Goal: Register for event/course

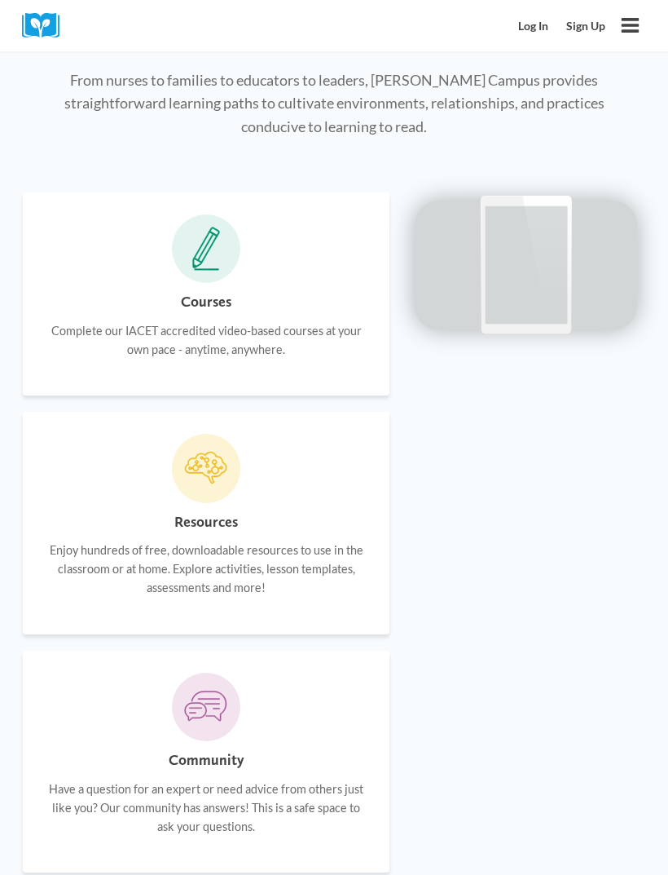
scroll to position [1179, 0]
click at [313, 321] on p "Complete our IACET accredited video-based courses at your own pace - anytime, a…" at bounding box center [206, 339] width 323 height 37
click at [208, 236] on icon at bounding box center [206, 249] width 28 height 44
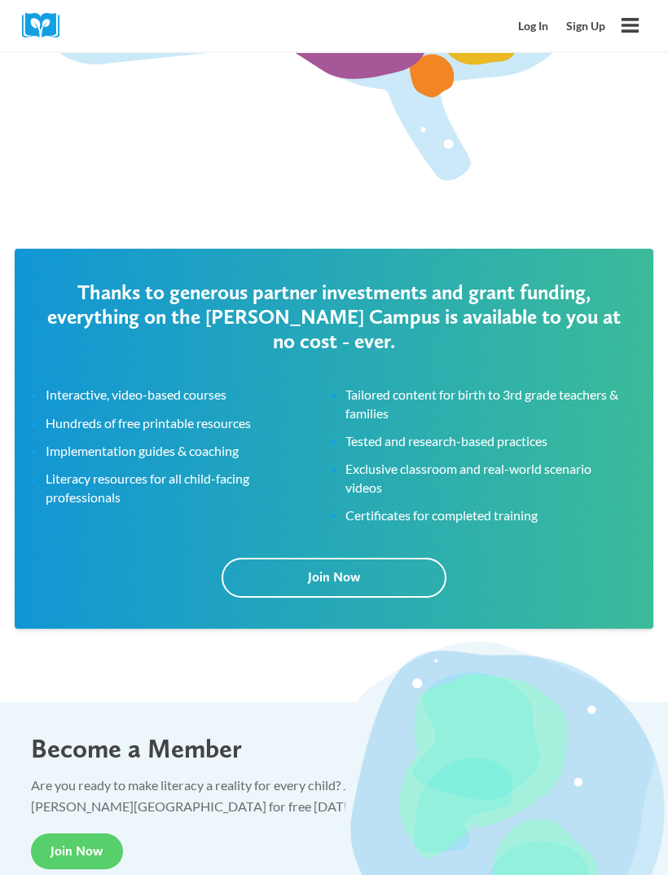
scroll to position [2908, 0]
click at [49, 833] on link "Join Now" at bounding box center [77, 851] width 92 height 37
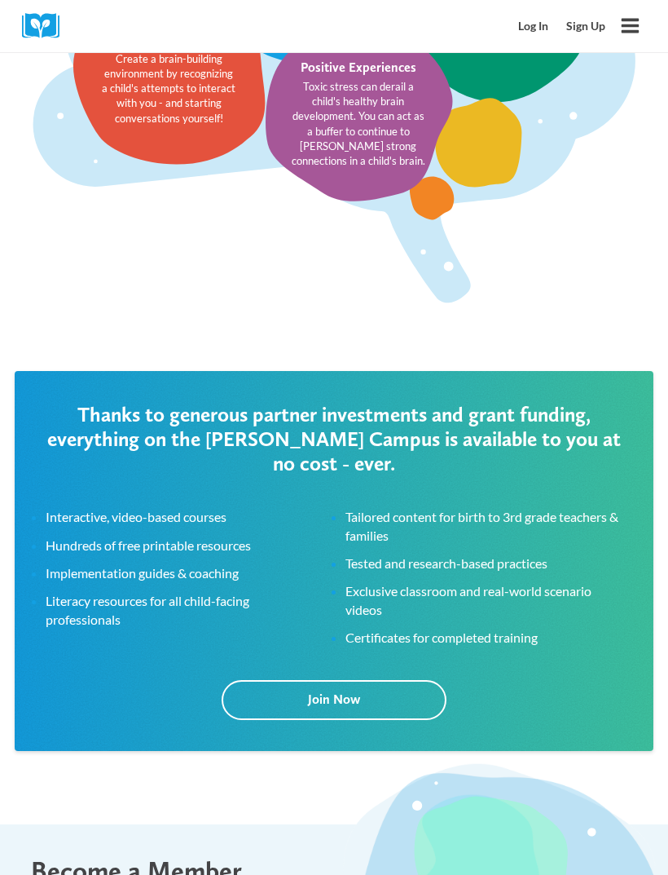
scroll to position [2787, 0]
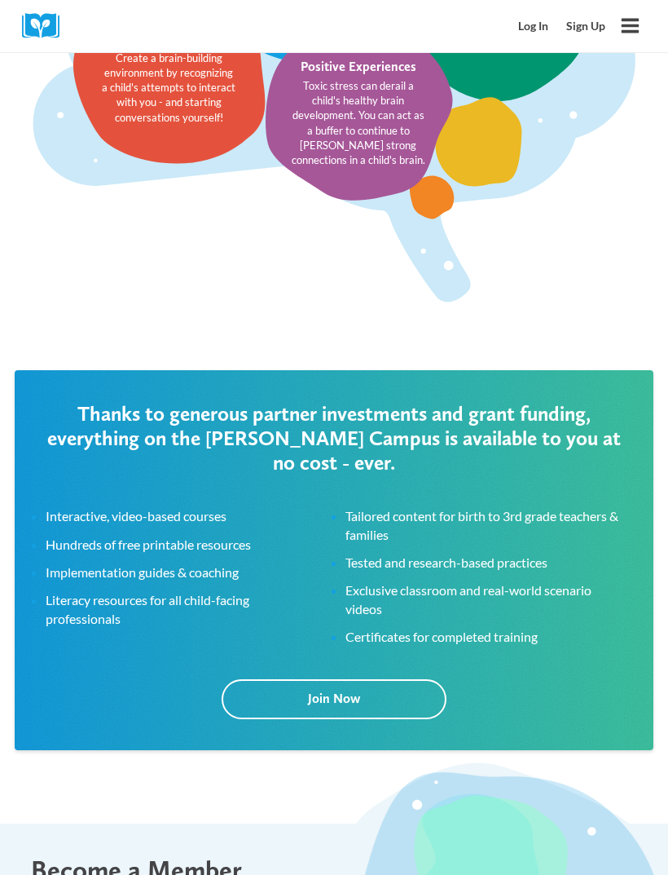
click at [403, 679] on link "Join Now" at bounding box center [334, 699] width 225 height 40
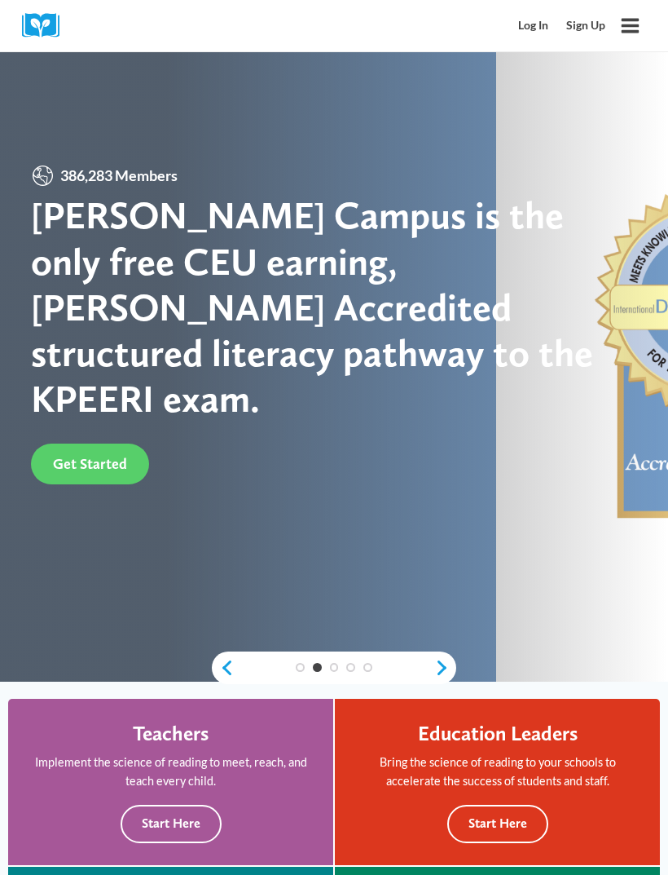
scroll to position [34, 0]
click at [102, 469] on link "Get Started" at bounding box center [90, 463] width 118 height 40
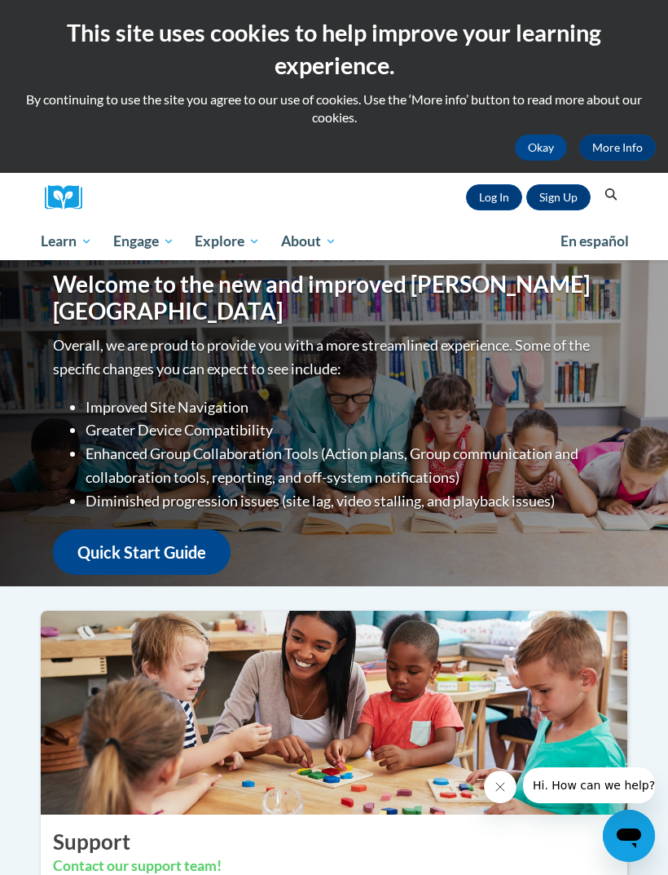
click at [549, 142] on button "Okay" at bounding box center [541, 147] width 52 height 26
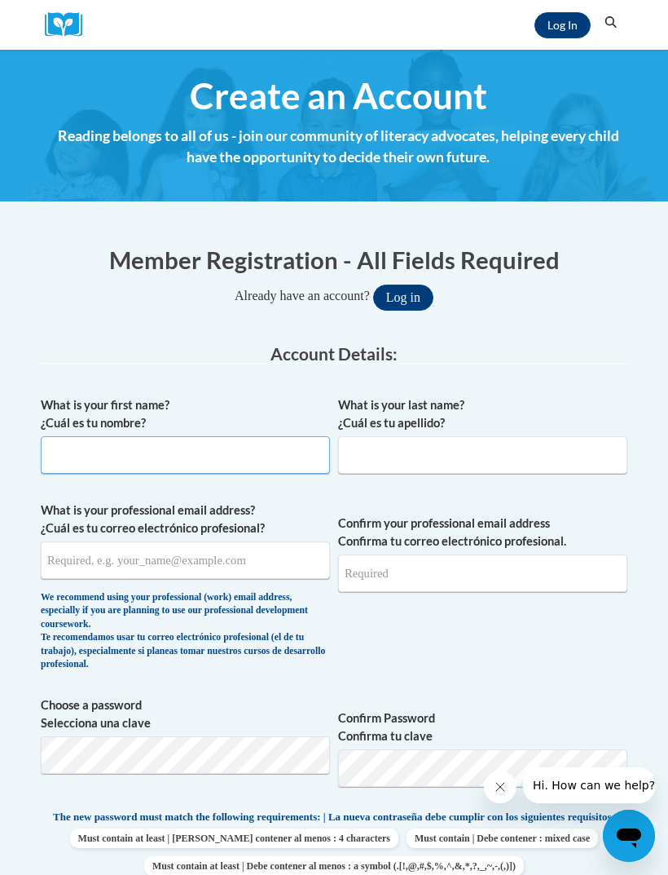
click at [227, 455] on input "What is your first name? ¿Cuál es tu nombre?" at bounding box center [185, 454] width 289 height 37
type input "Jocelyn"
type input "Rogers"
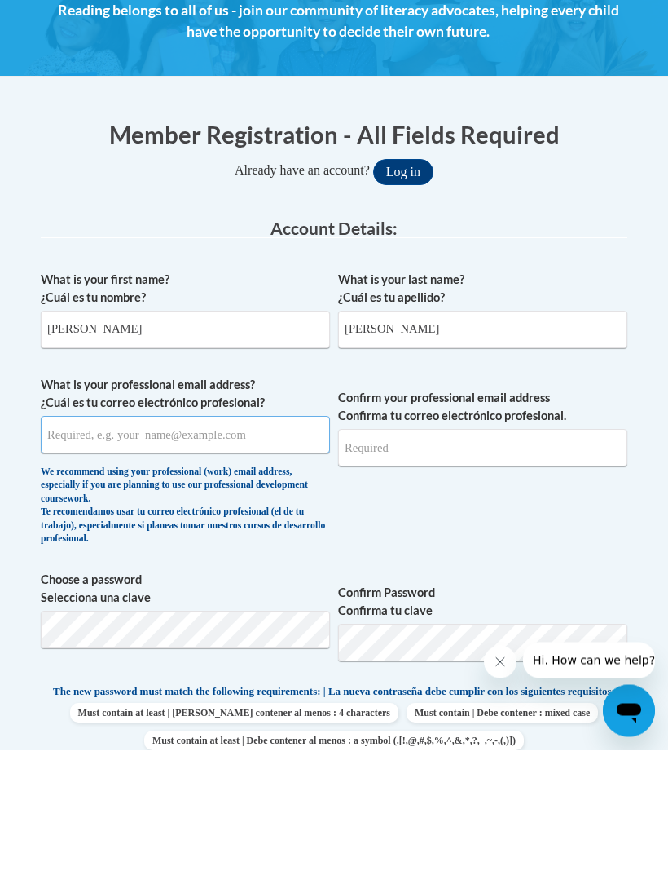
type input "ladyjaja03@gmail.com"
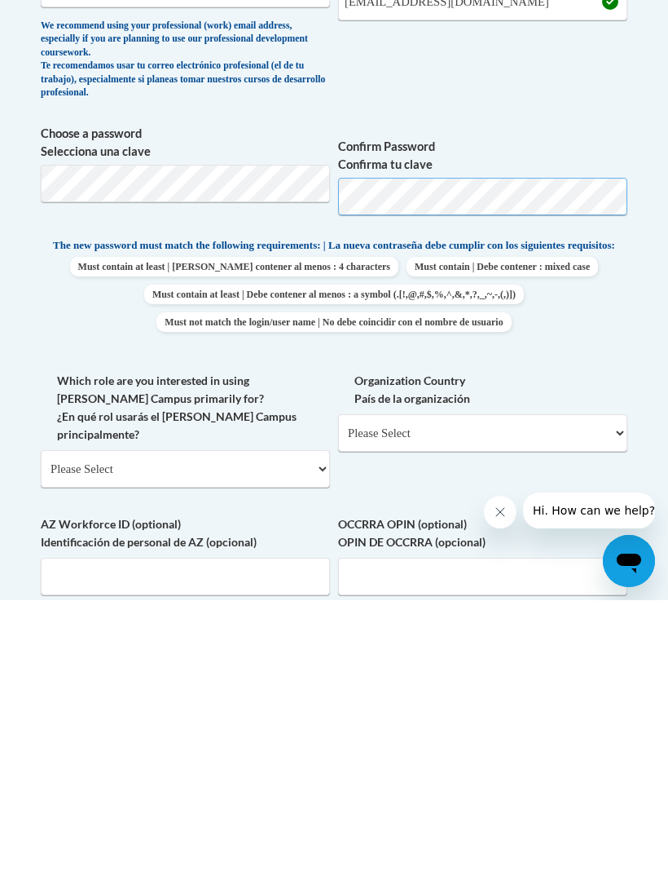
scroll to position [436, 0]
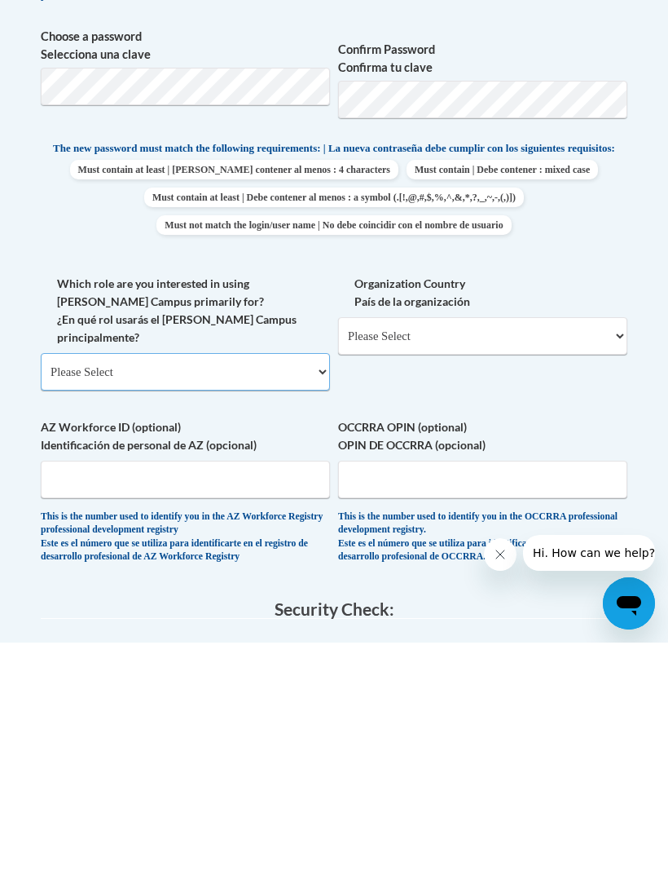
click at [317, 585] on select "Please Select College/University | Colegio/Universidad Community/Nonprofit Part…" at bounding box center [185, 603] width 289 height 37
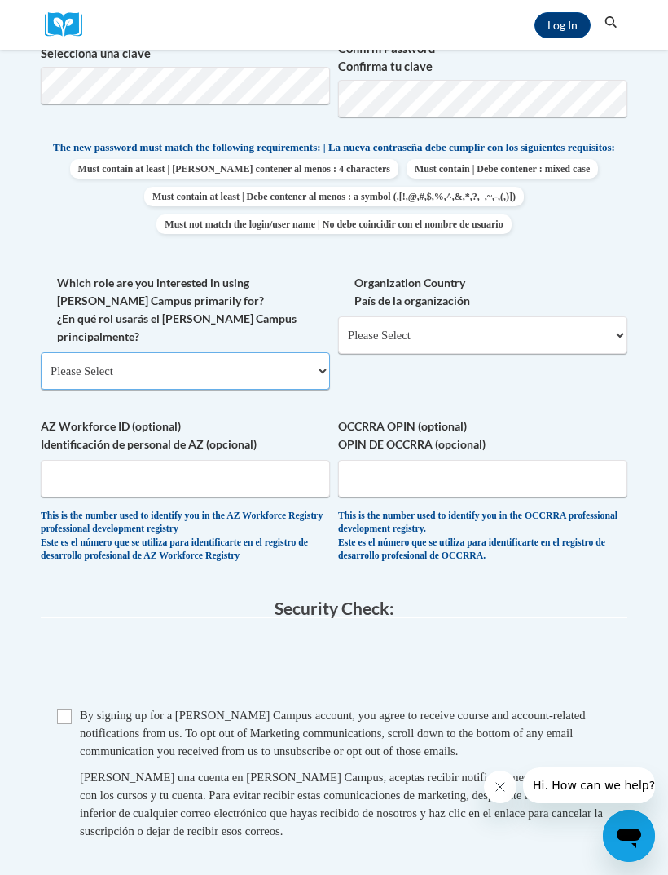
select select "fbf2d438-af2f-41f8-98f1-81c410e29de3"
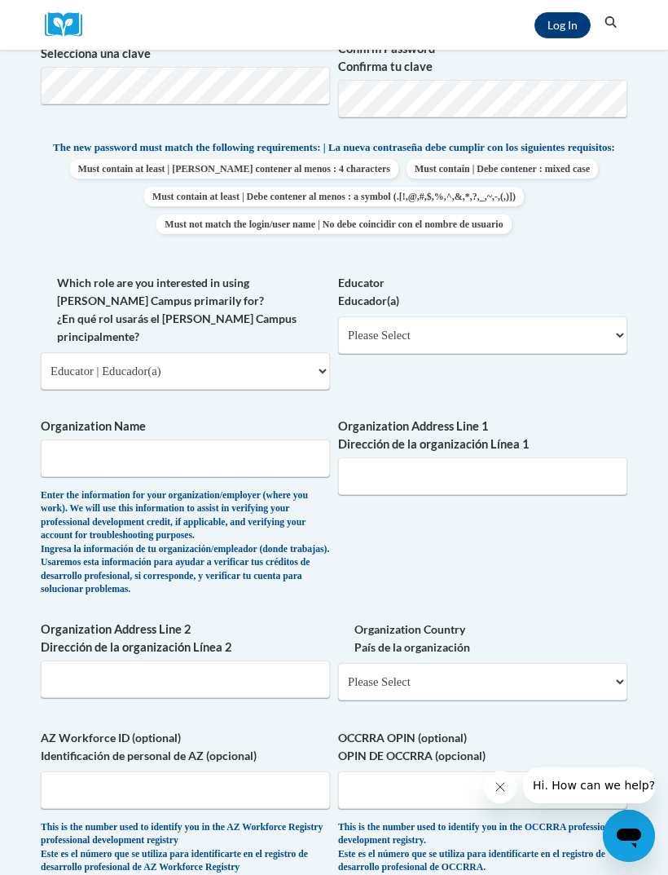
click at [576, 350] on div "Educator Educador(a) Please Select Early Learning/Daycare Teacher/Family Home C…" at bounding box center [482, 320] width 289 height 92
click at [584, 332] on select "Please Select Early Learning/Daycare Teacher/Family Home Care Provider | Maestr…" at bounding box center [482, 334] width 289 height 37
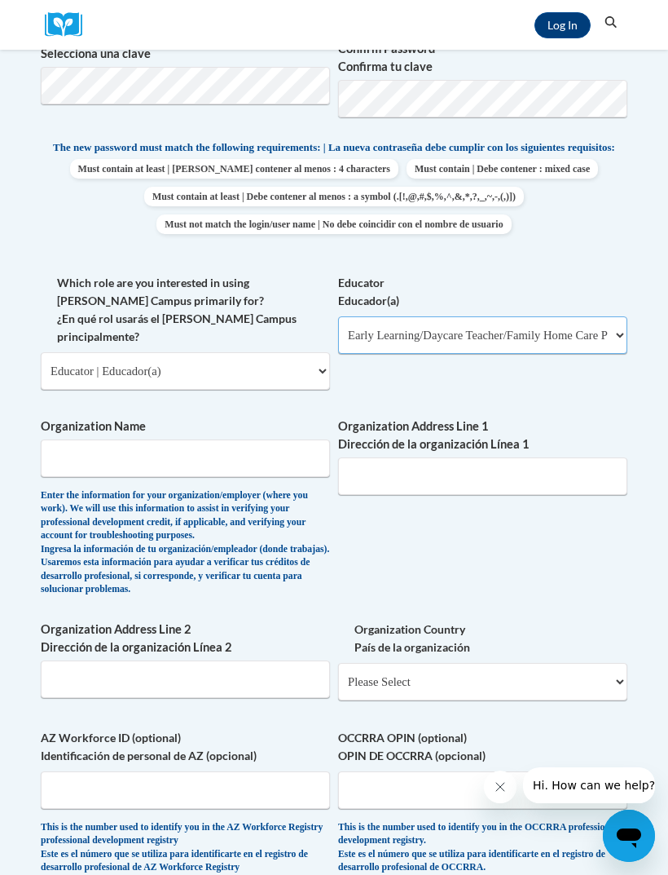
click at [612, 329] on select "Please Select Early Learning/Daycare Teacher/Family Home Care Provider | Maestr…" at bounding box center [482, 334] width 289 height 37
click at [610, 318] on select "Please Select Early Learning/Daycare Teacher/Family Home Care Provider | Maestr…" at bounding box center [482, 334] width 289 height 37
click at [609, 322] on select "Please Select Early Learning/Daycare Teacher/Family Home Care Provider | Maestr…" at bounding box center [482, 334] width 289 height 37
select select "6732b29e-f5f4-40e4-a595-7dafd2b8fb29"
click at [95, 439] on input "Organization Name" at bounding box center [185, 457] width 289 height 37
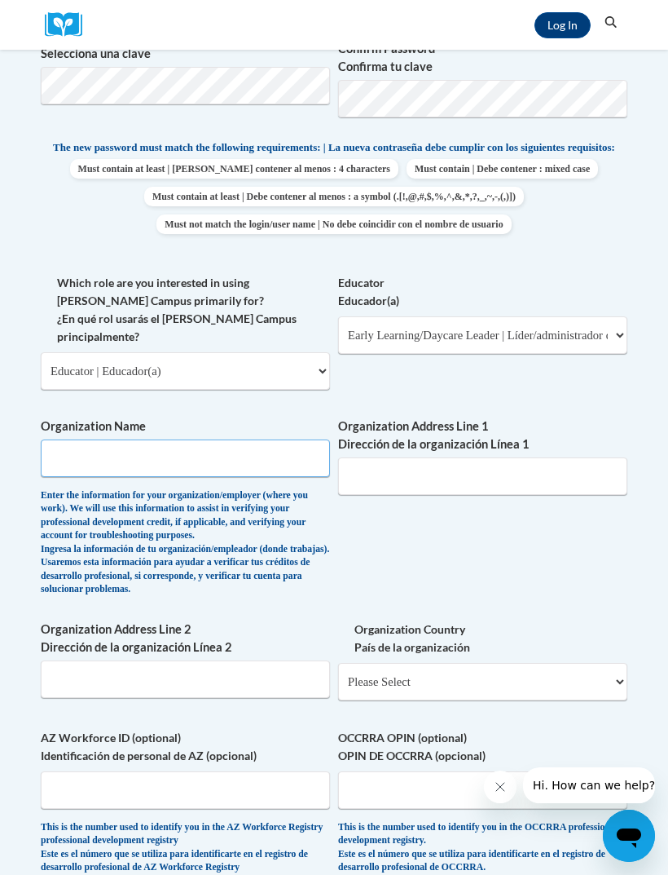
scroll to position [668, 0]
click at [247, 440] on input "Global Tech academy" at bounding box center [185, 458] width 289 height 37
click at [192, 440] on input "Global Tech academy" at bounding box center [185, 458] width 289 height 37
click at [99, 440] on input "Global Tech academy" at bounding box center [185, 458] width 289 height 37
click at [138, 440] on input "Global Tech academy" at bounding box center [185, 458] width 289 height 37
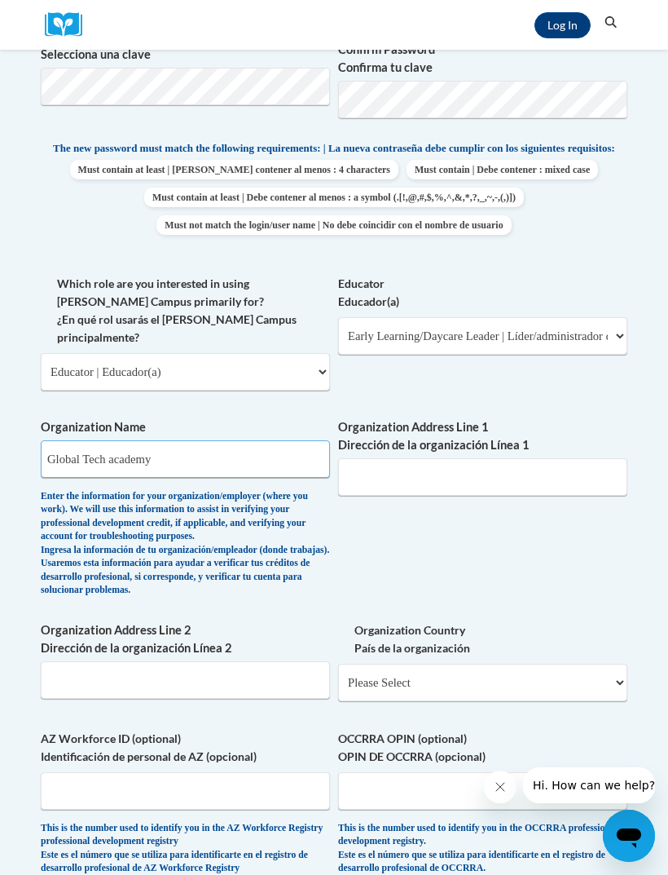
click at [100, 440] on input "Global Tech academy" at bounding box center [185, 458] width 289 height 37
click at [193, 440] on input "Global Tech academy" at bounding box center [185, 458] width 289 height 37
type input "Global Tech Academy"
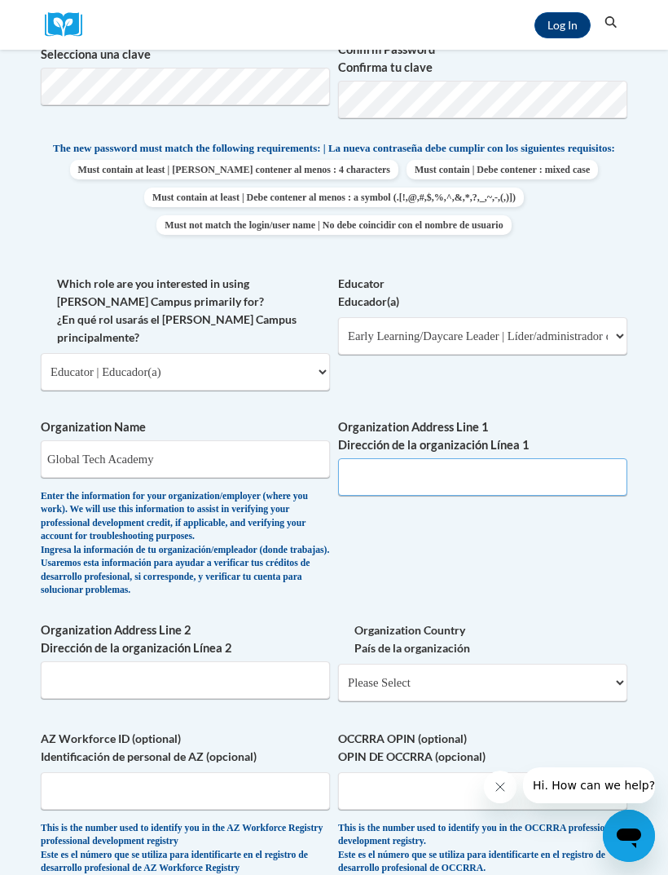
click at [537, 458] on input "Organization Address Line 1 Dirección de la organización Línea 1" at bounding box center [482, 476] width 289 height 37
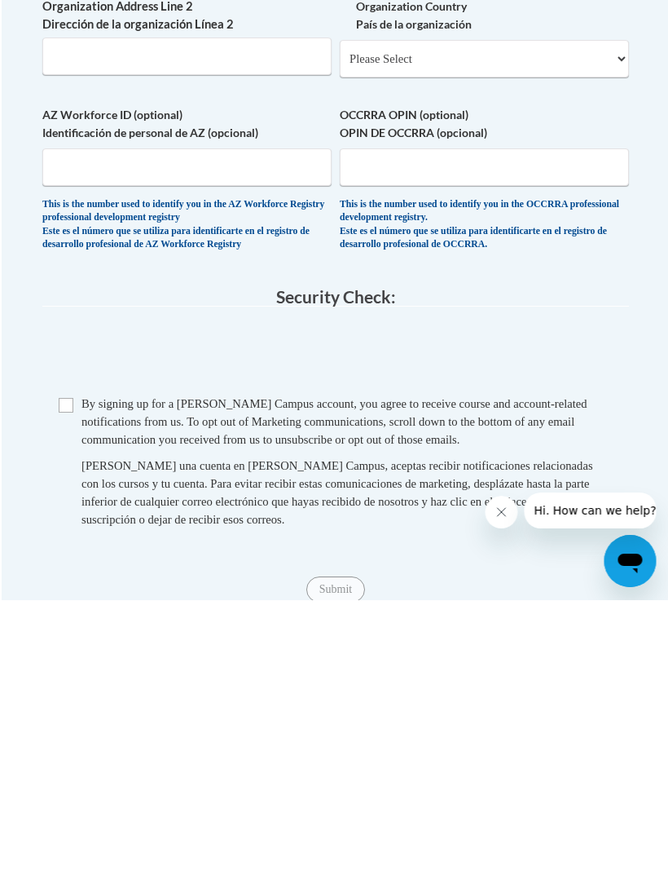
scroll to position [1025, 0]
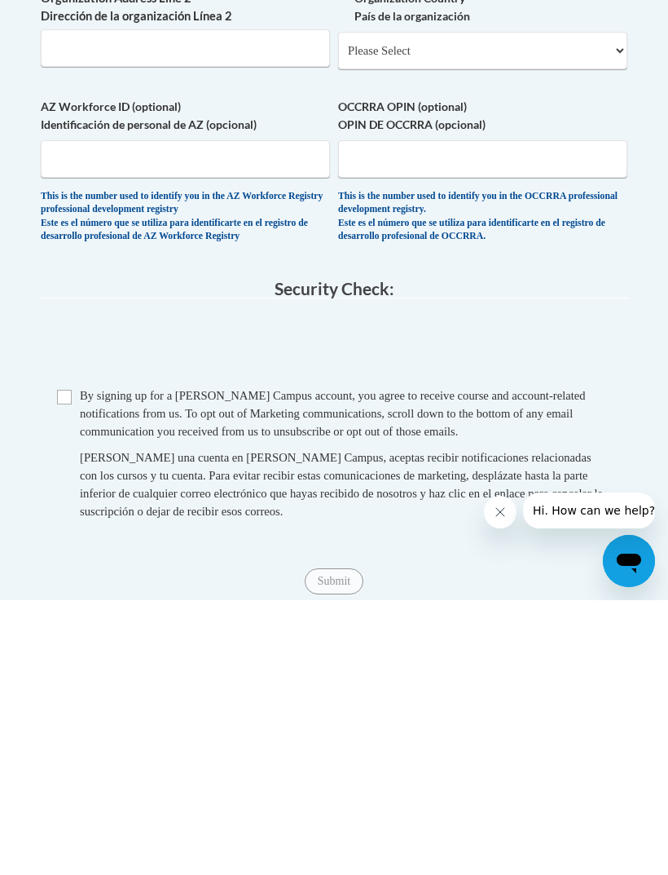
type input "2200 Lake Park Dr. Smyrna,GA 30080"
click at [52, 661] on div "Checkbox By signing up for a Cox Campus account, you agree to receive course an…" at bounding box center [334, 736] width 587 height 150
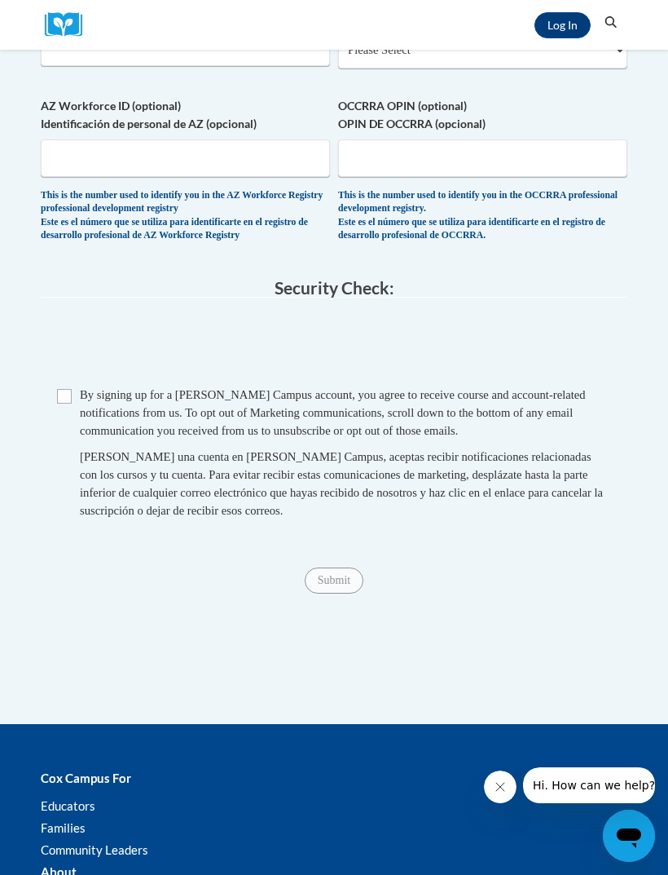
click at [55, 386] on div "Checkbox By signing up for a Cox Campus account, you agree to receive course an…" at bounding box center [334, 461] width 587 height 150
click at [60, 389] on input "Checkbox" at bounding box center [64, 396] width 15 height 15
checkbox input "true"
click at [342, 567] on input "Submit" at bounding box center [334, 580] width 59 height 26
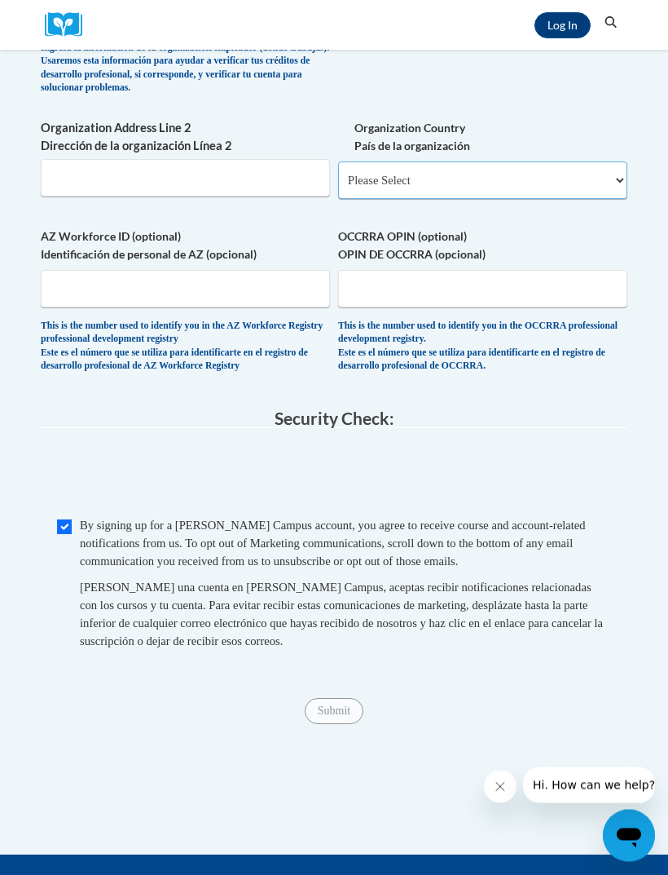
scroll to position [1167, 0]
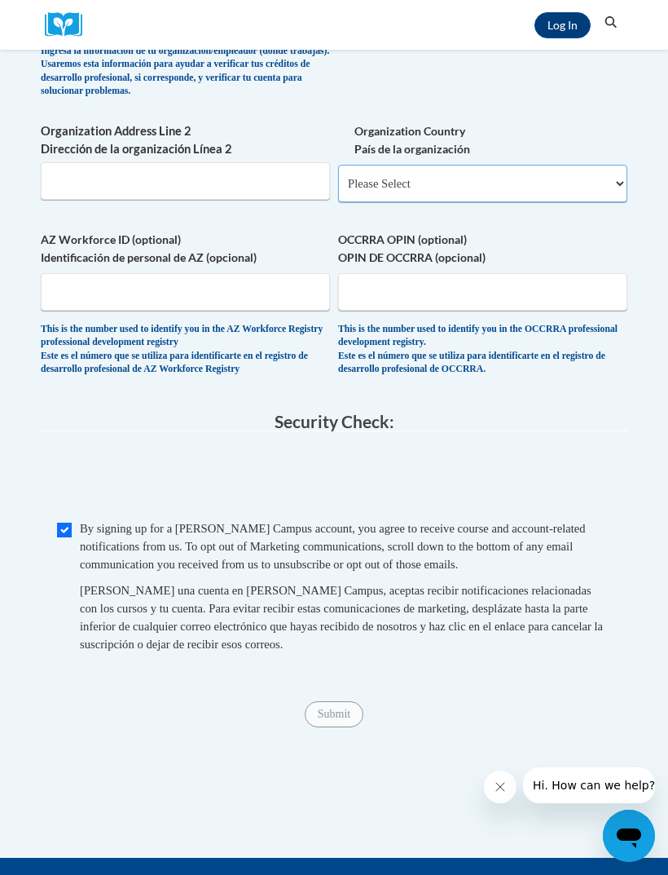
click at [595, 165] on select "Please Select United States | Estados Unidos Outside of the United States | Fue…" at bounding box center [482, 183] width 289 height 37
select select "ad49bcad-a171-4b2e-b99c-48b446064914"
select select
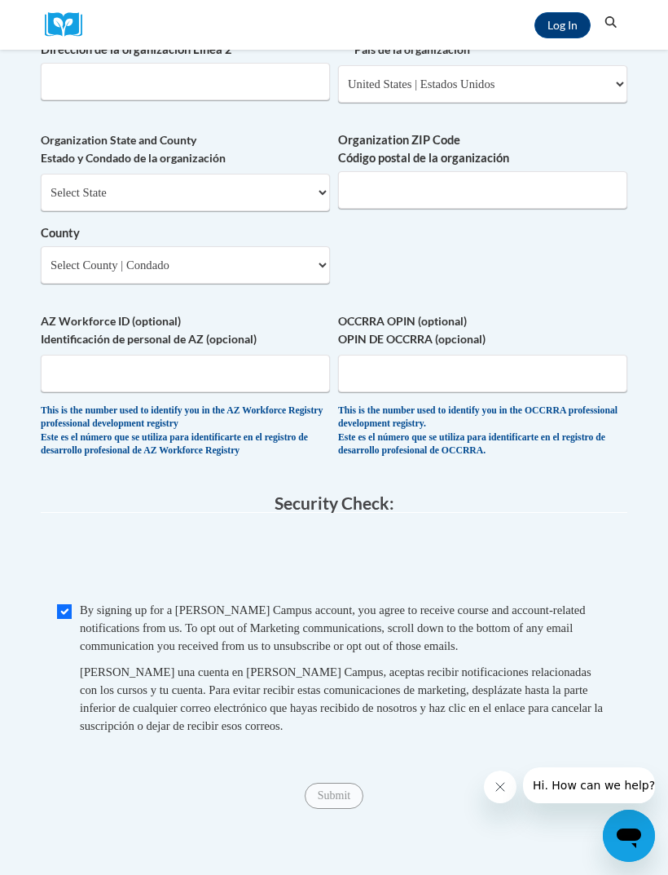
scroll to position [1266, 0]
click at [46, 602] on div "Checkbox By signing up for a Cox Campus account, you agree to receive course an…" at bounding box center [334, 677] width 587 height 150
click at [67, 605] on input "Checkbox" at bounding box center [64, 612] width 15 height 15
click at [55, 601] on div "Checkbox By signing up for a Cox Campus account, you agree to receive course an…" at bounding box center [334, 676] width 587 height 150
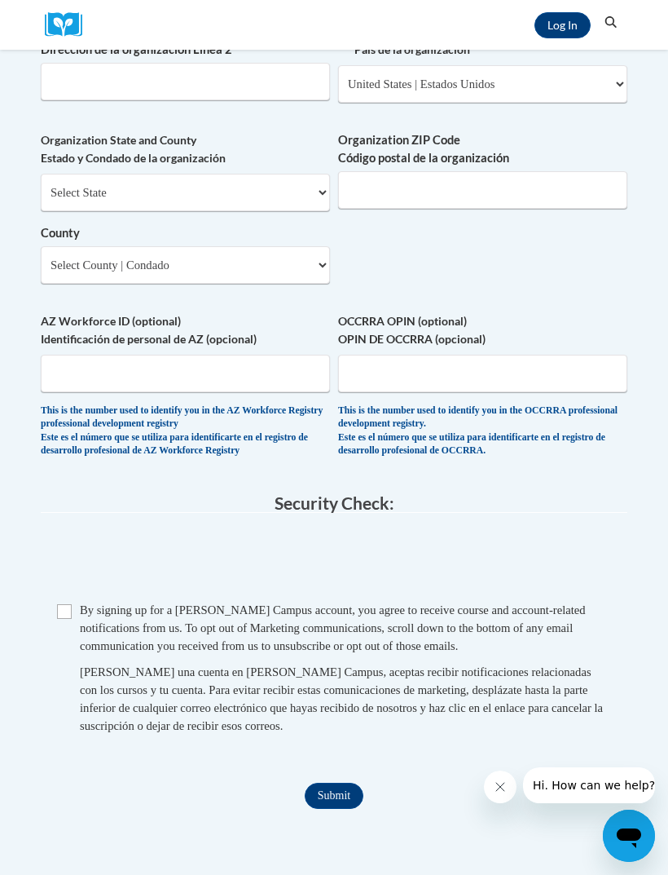
click at [58, 601] on span "Checkbox By signing up for a Cox Campus account, you agree to receive course an…" at bounding box center [334, 676] width 554 height 150
click at [62, 604] on input "Checkbox" at bounding box center [64, 611] width 15 height 15
checkbox input "true"
click at [335, 782] on input "Submit" at bounding box center [334, 795] width 59 height 26
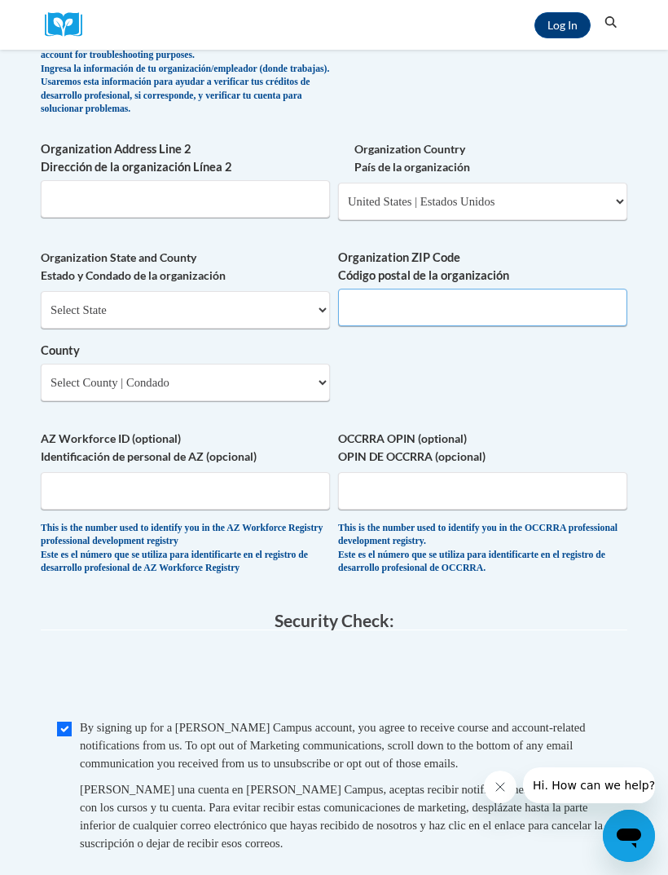
scroll to position [1148, 0]
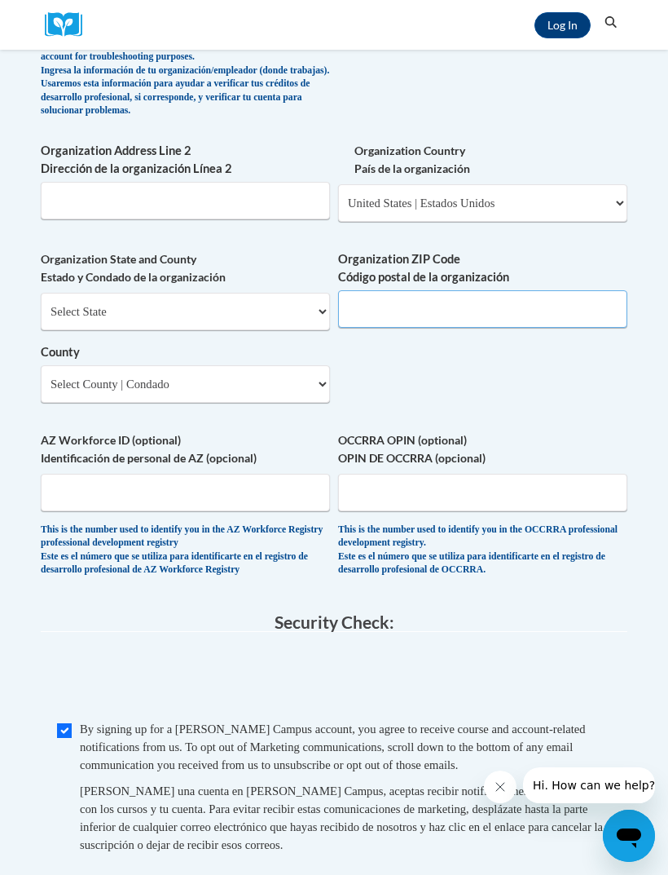
click at [476, 290] on input "Organization ZIP Code Código postal de la organización" at bounding box center [482, 308] width 289 height 37
type input "30080"
click at [304, 348] on div "Organization State and County Estado y Condado de la organización Select State …" at bounding box center [185, 332] width 289 height 165
click at [265, 293] on select "Select State Alabama Alaska Arizona Arkansas California Colorado Connecticut De…" at bounding box center [185, 311] width 289 height 37
select select "Georgia"
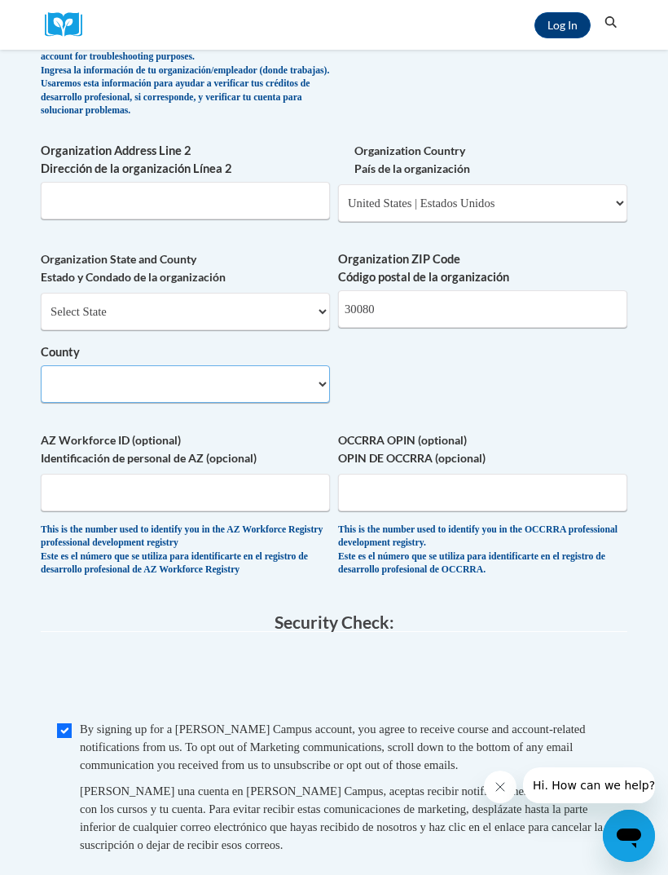
click at [313, 365] on select "County" at bounding box center [185, 383] width 289 height 37
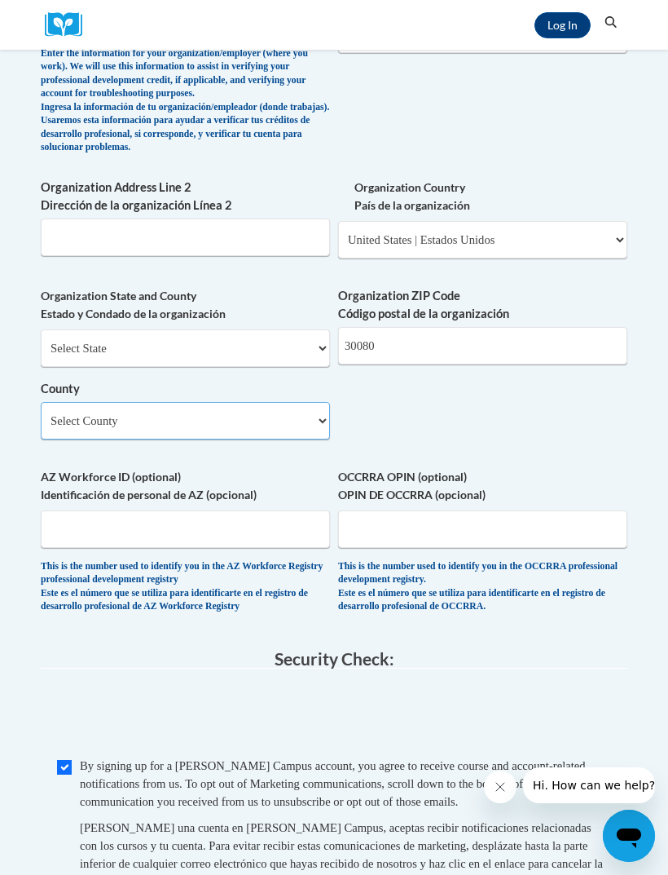
scroll to position [1110, 0]
click at [303, 403] on select "Select County Appling Atkinson Bacon Baker Baldwin Banks Barrow Bartow Ben Hill…" at bounding box center [185, 421] width 289 height 37
click at [638, 583] on div "Member Registration - All Fields Required Already have an account? Log in Prefe…" at bounding box center [334, 49] width 611 height 1833
click at [315, 402] on select "Select County Appling Atkinson Bacon Baker Baldwin Banks Barrow Bartow Ben Hill…" at bounding box center [185, 420] width 289 height 37
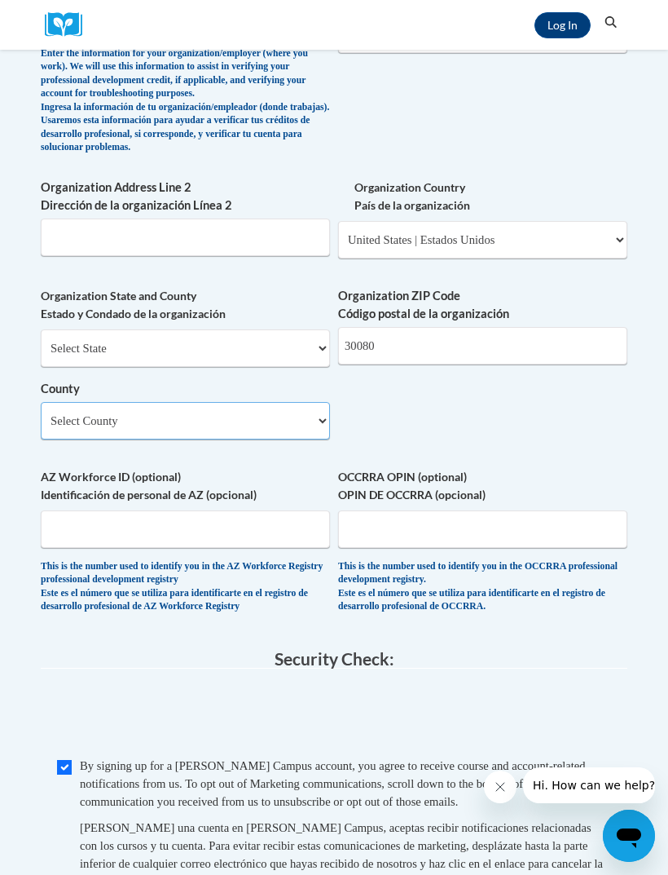
select select "Cobb"
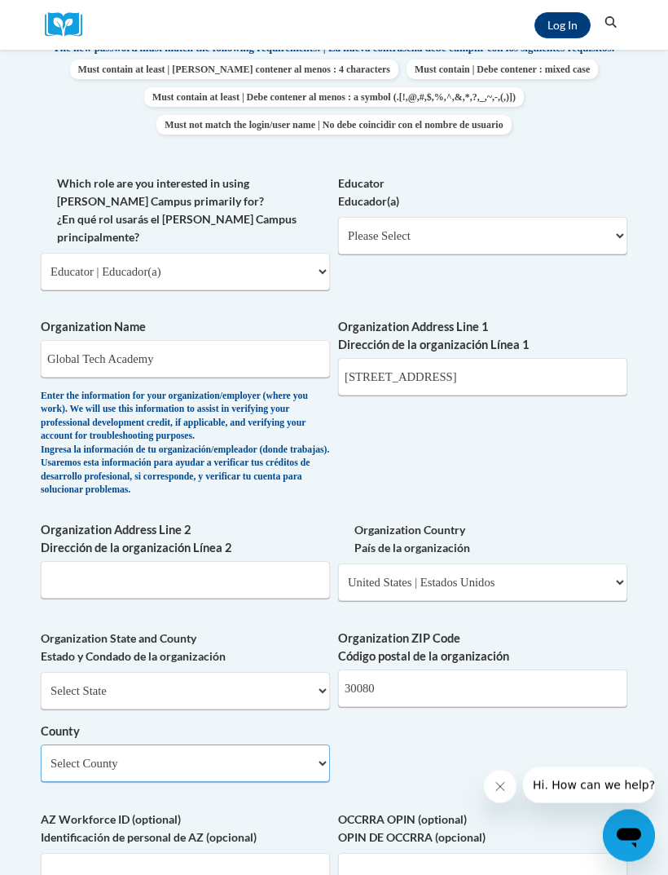
scroll to position [769, 0]
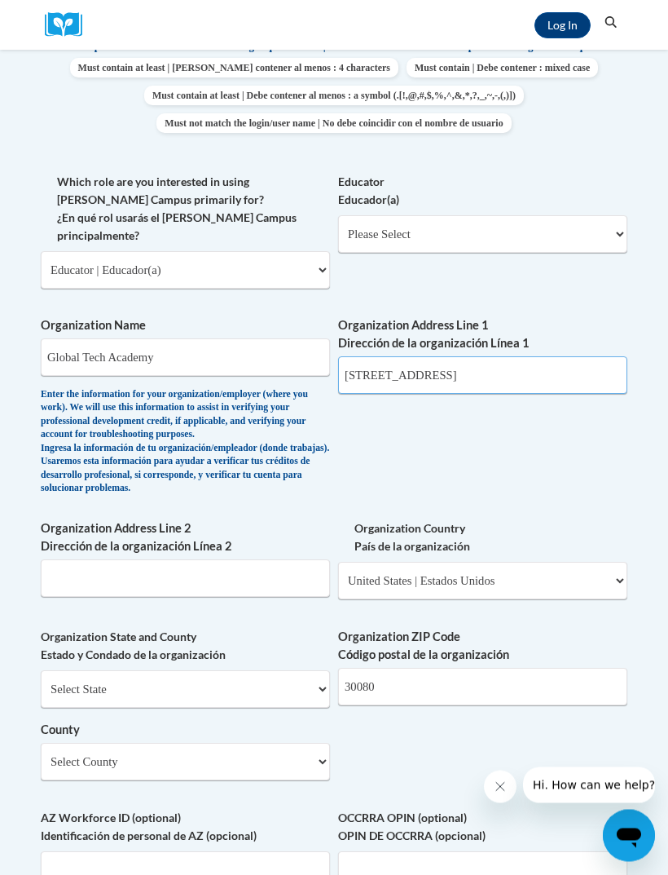
click at [568, 357] on input "2200 Lake Park Dr. Smyrna,GA 30080" at bounding box center [482, 375] width 289 height 37
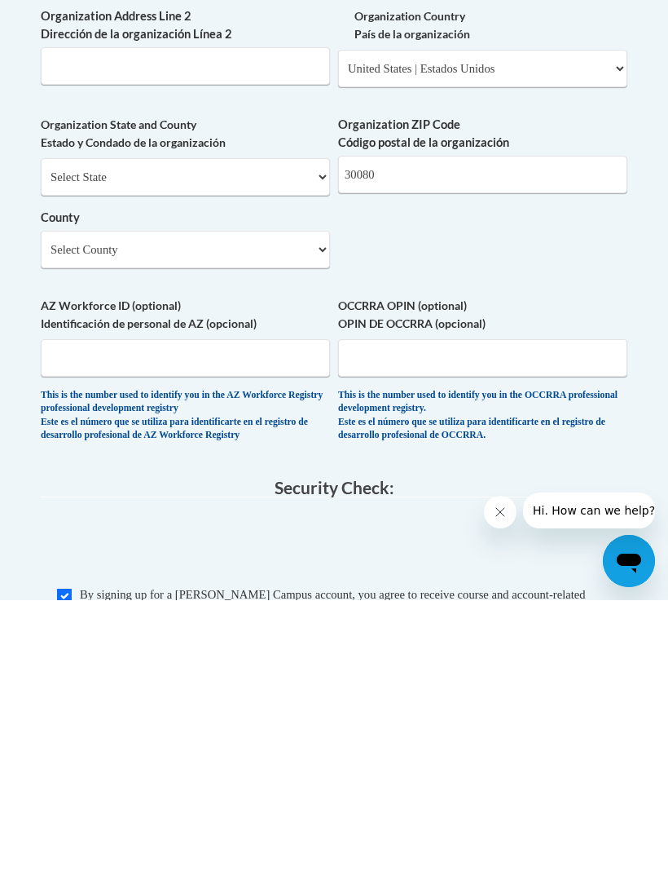
scroll to position [1012, 0]
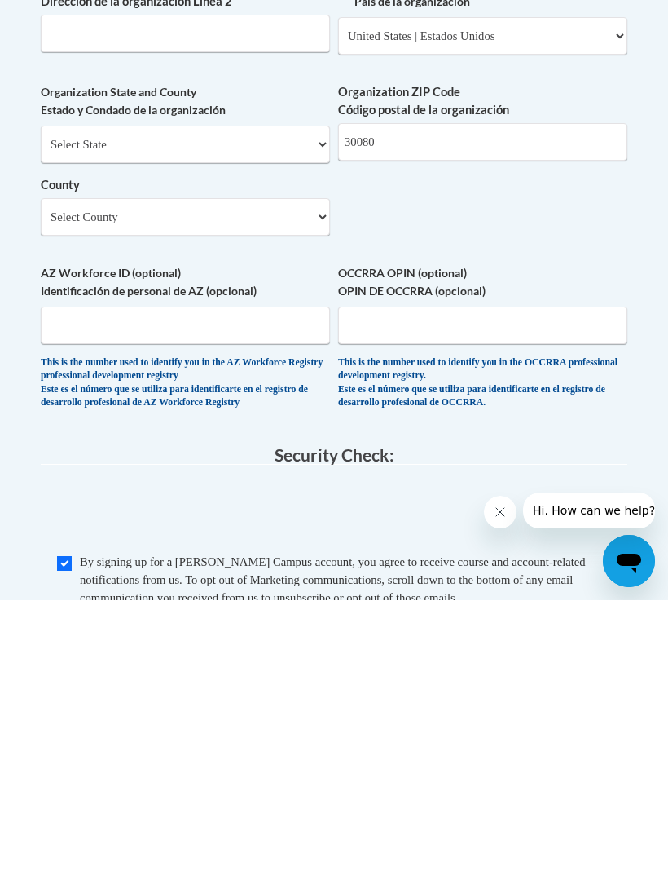
type input "2200 Lake Park Dr. Smyrna,GA"
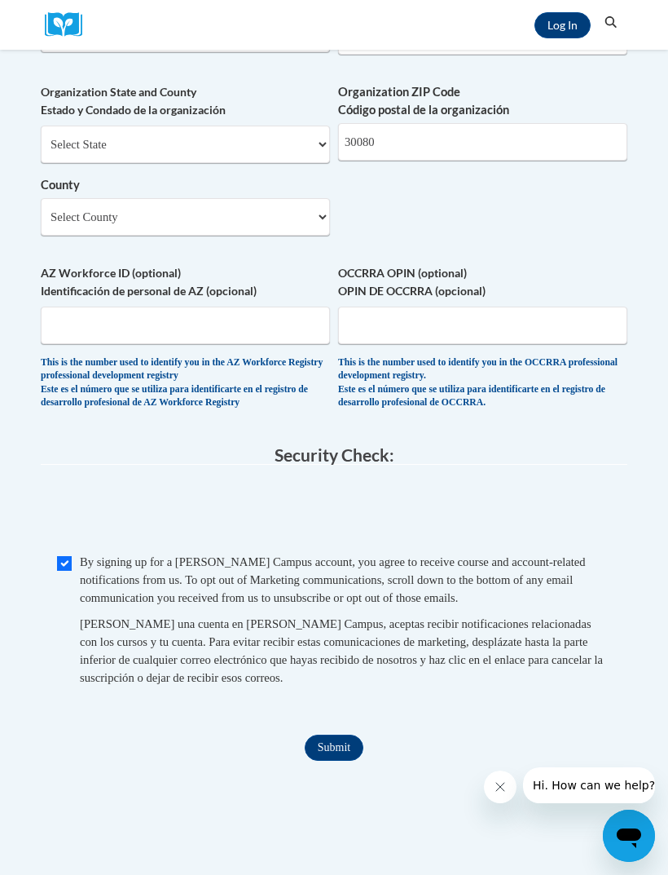
click at [339, 734] on input "Submit" at bounding box center [334, 747] width 59 height 26
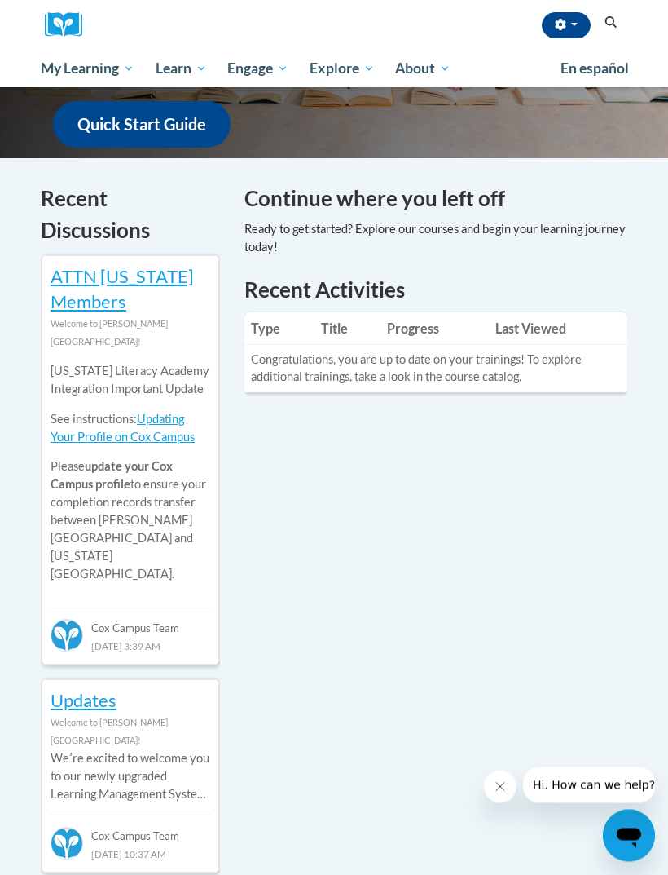
click at [509, 788] on button "Close message from company" at bounding box center [500, 785] width 33 height 33
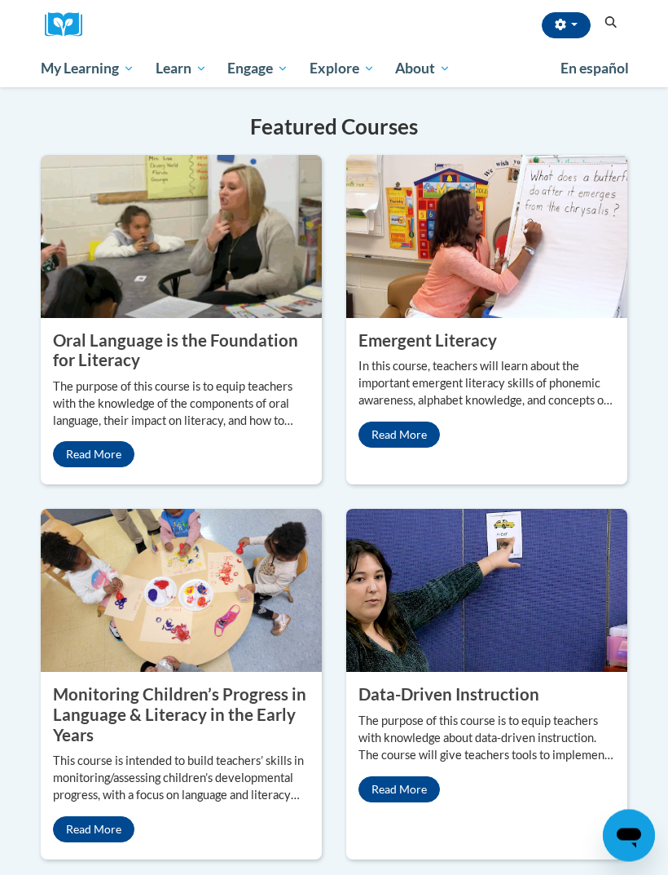
scroll to position [1701, 0]
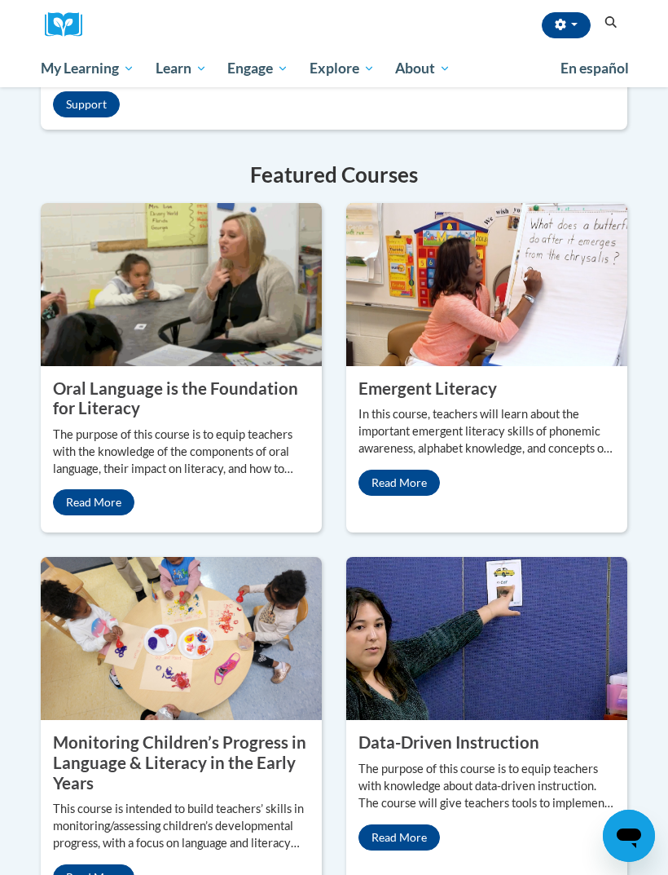
click at [412, 496] on link "Read More" at bounding box center [400, 482] width 82 height 26
click at [90, 515] on link "Read More" at bounding box center [94, 502] width 82 height 26
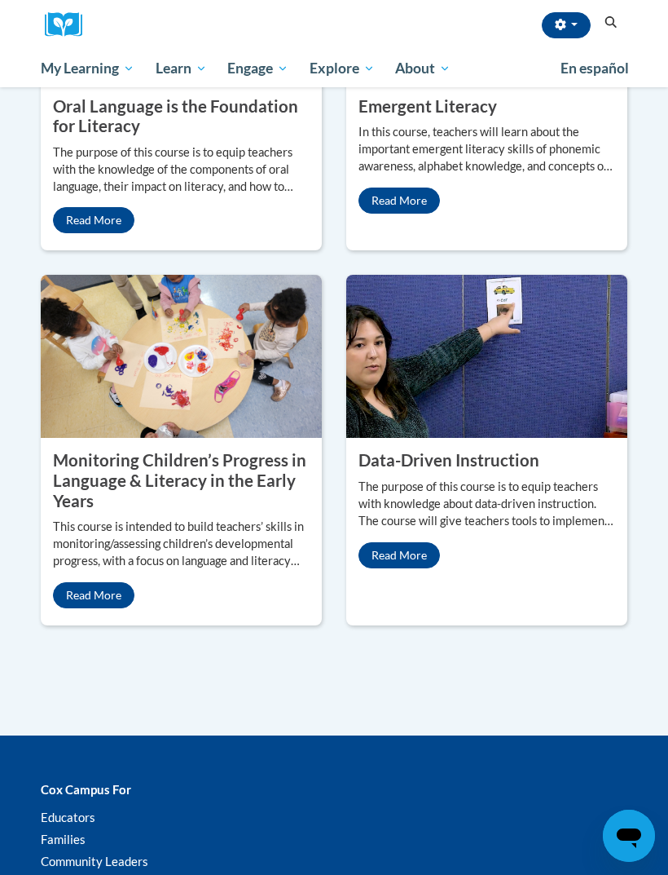
scroll to position [1986, 0]
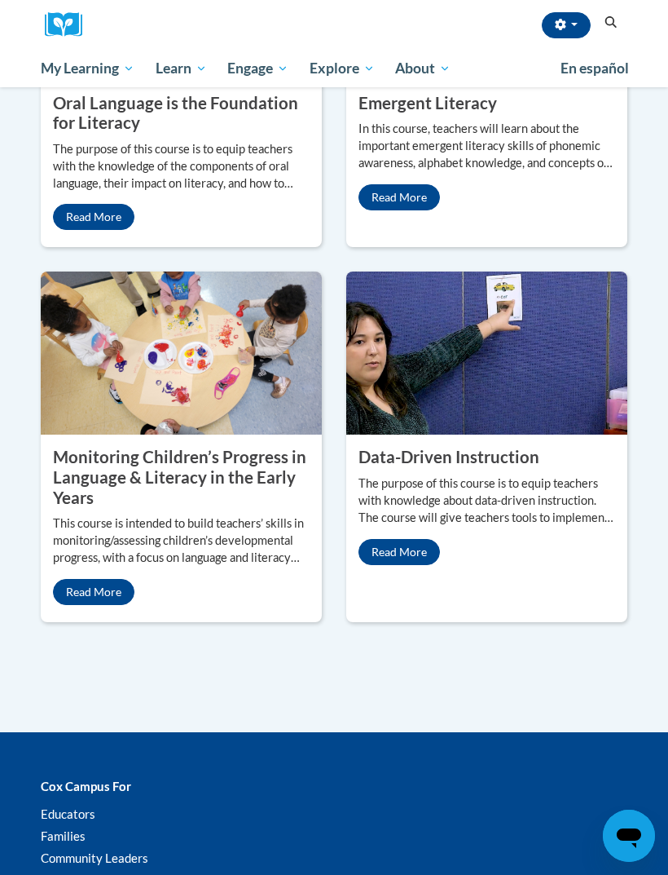
click at [418, 565] on link "Read More" at bounding box center [400, 552] width 82 height 26
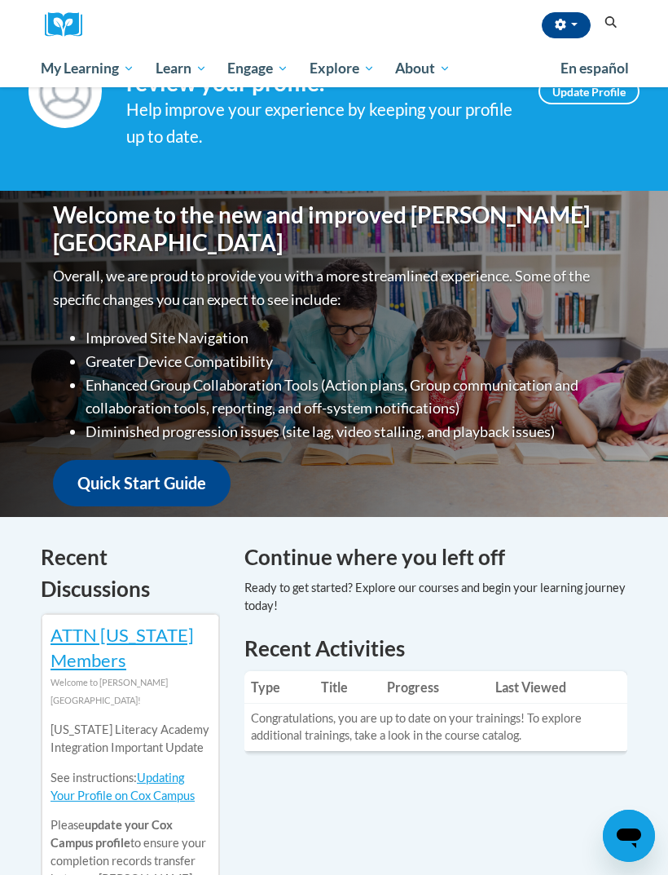
scroll to position [0, 0]
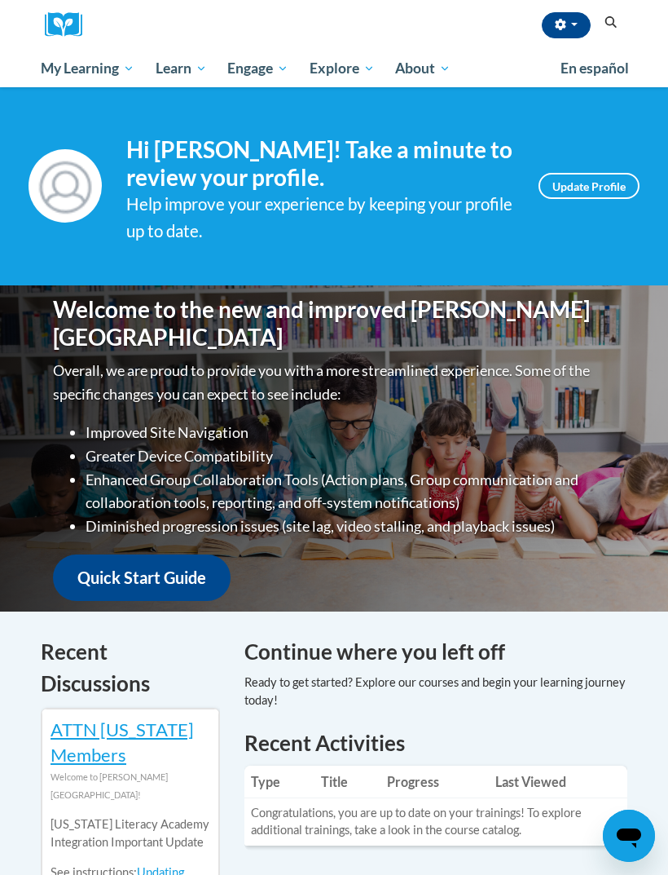
click at [0, 0] on span "Course Resources" at bounding box center [0, 0] width 0 height 0
click at [552, 103] on div "Your profile Hi Jocelyn Rogers! Take a minute to review your profile. Help impr…" at bounding box center [334, 186] width 668 height 198
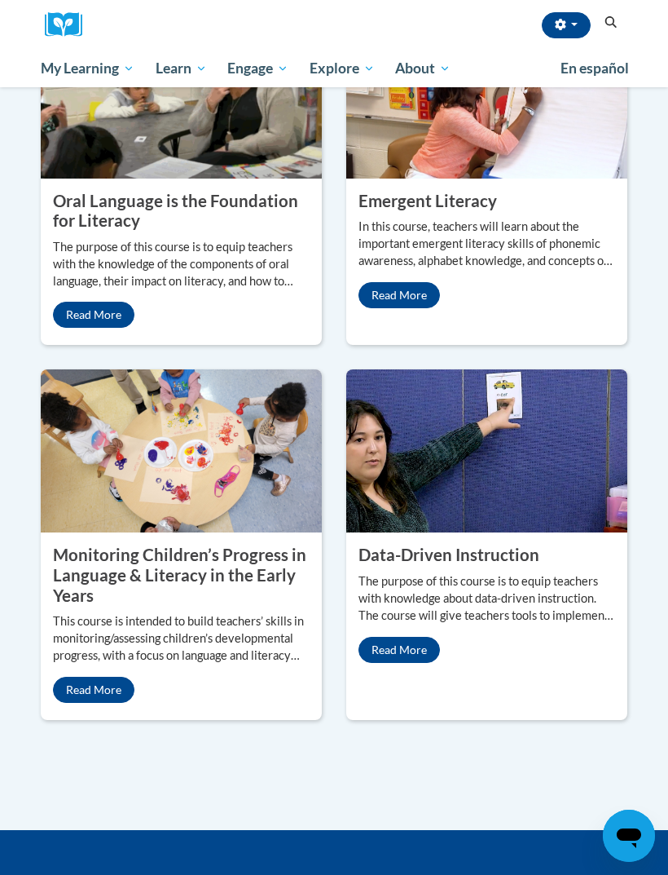
scroll to position [1920, 0]
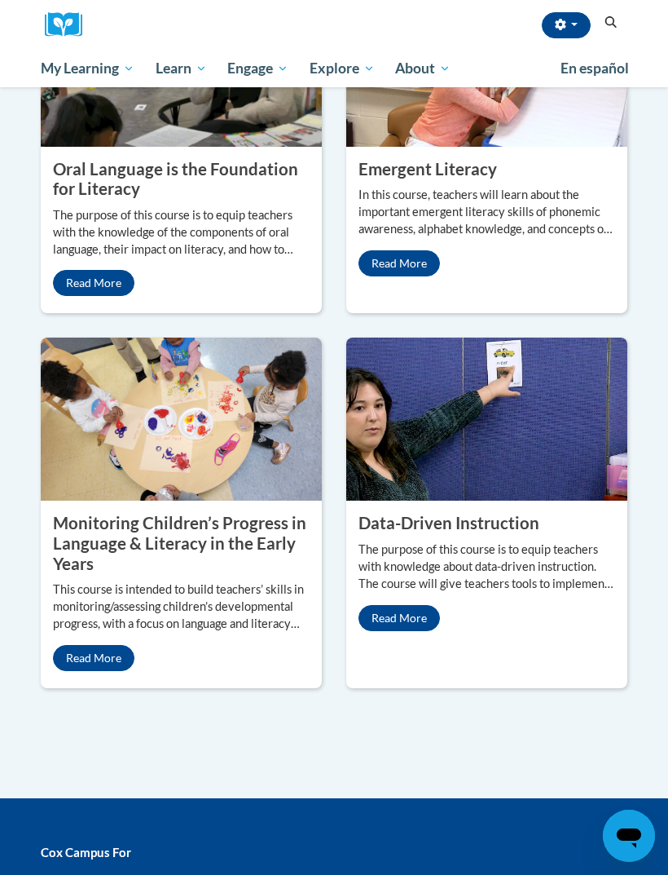
click at [428, 276] on link "Read More" at bounding box center [400, 263] width 82 height 26
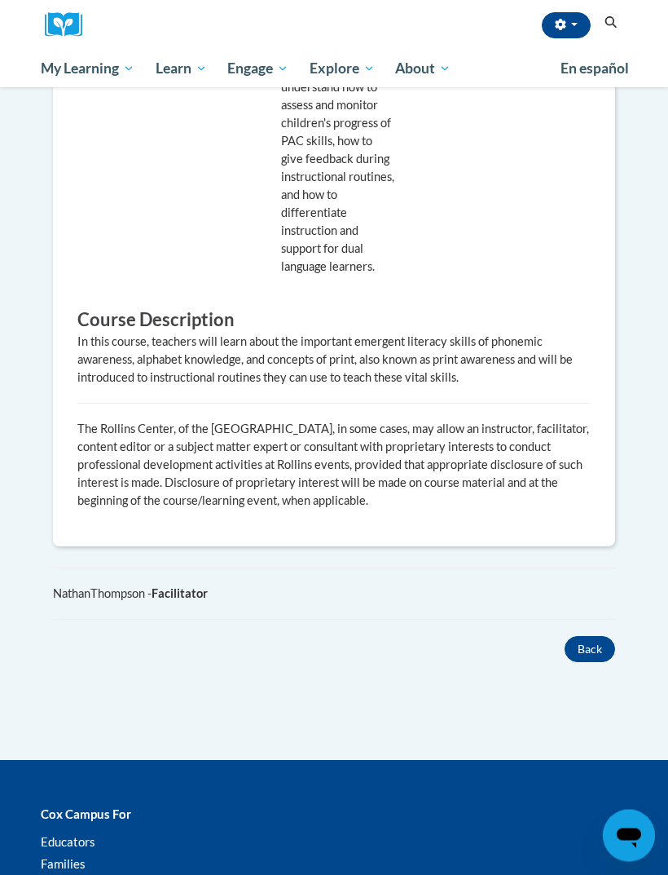
scroll to position [1091, 0]
click at [588, 637] on button "Back" at bounding box center [590, 650] width 51 height 26
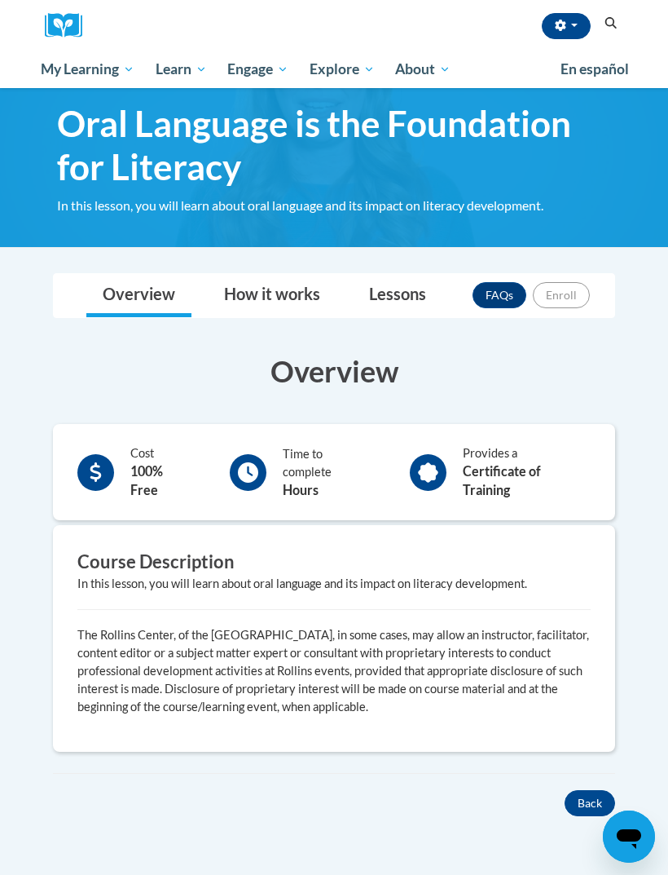
scroll to position [44, 0]
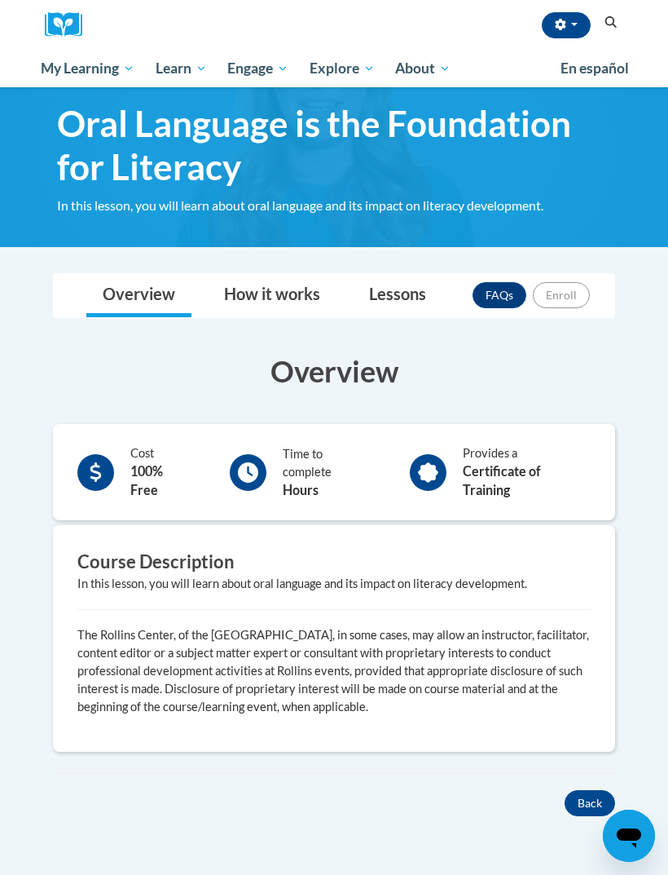
click at [594, 790] on button "Back" at bounding box center [590, 803] width 51 height 26
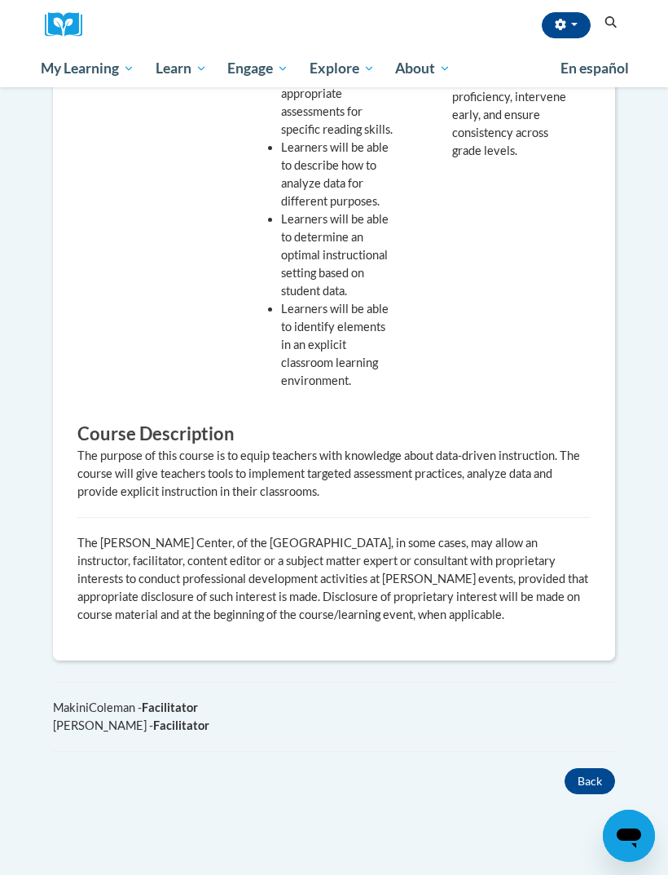
scroll to position [911, 0]
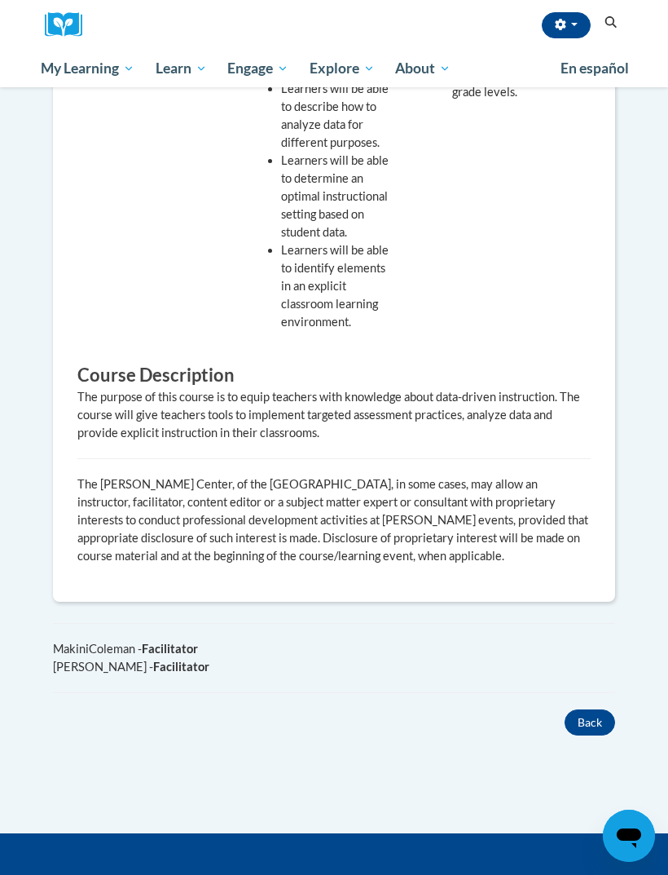
click at [593, 709] on button "Back" at bounding box center [590, 722] width 51 height 26
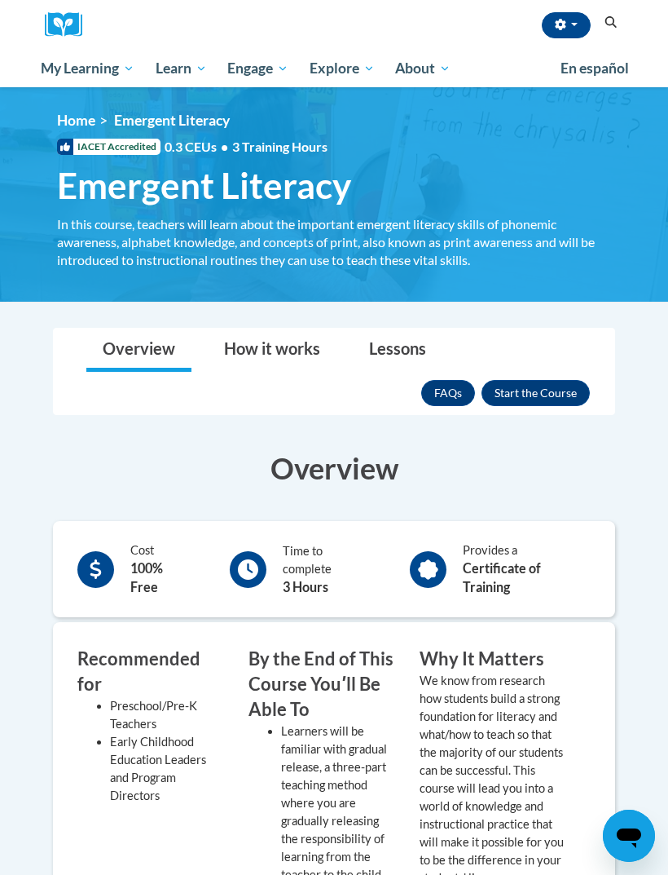
click at [551, 394] on button "Enroll" at bounding box center [536, 393] width 108 height 26
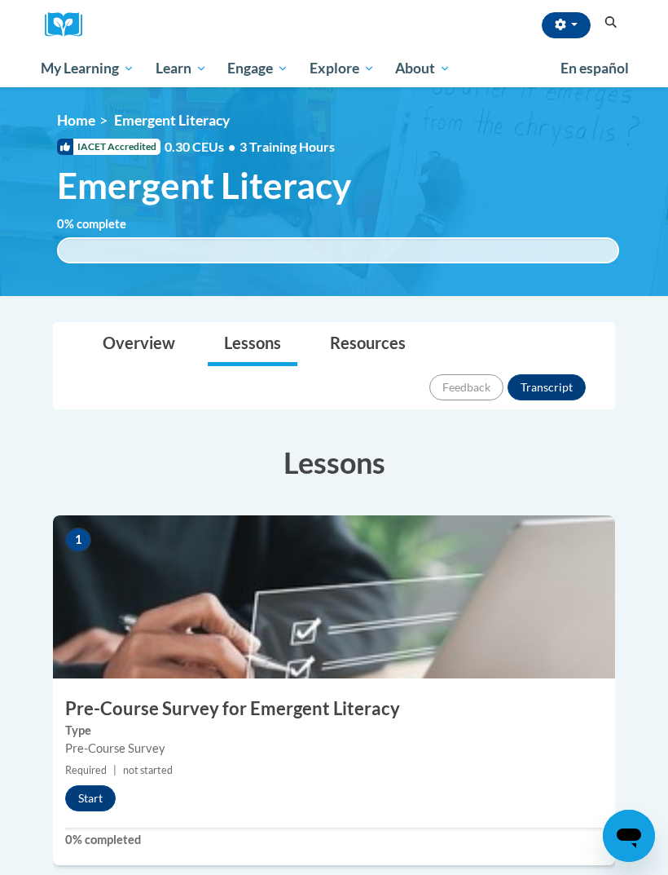
click at [89, 778] on div "1 Pre-Course Survey for Emergent Literacy Type Pre-Course Survey Required | not…" at bounding box center [334, 690] width 562 height 350
click at [98, 785] on button "Start" at bounding box center [90, 798] width 51 height 26
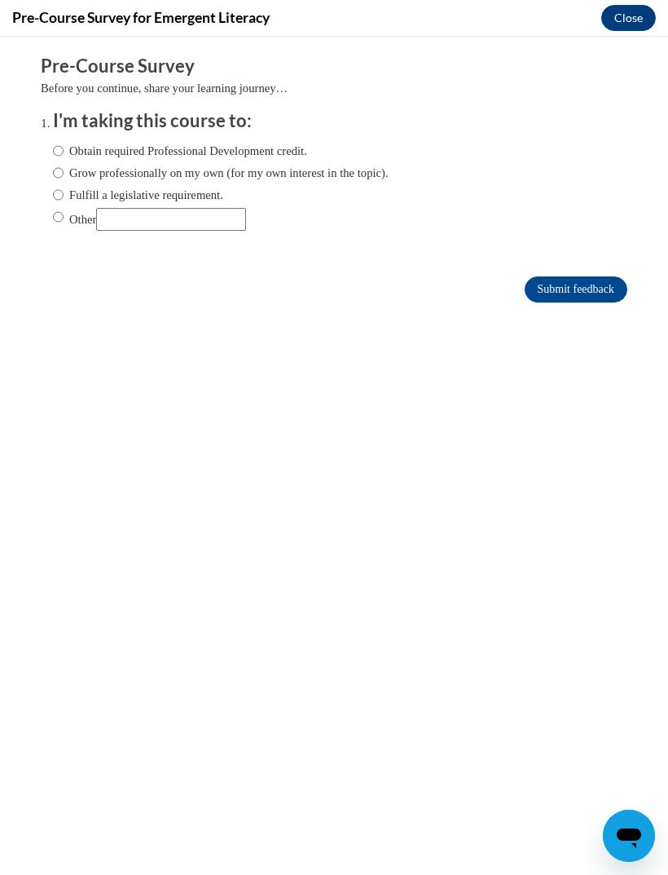
click at [64, 169] on input "Grow professionally on my own (for my own interest in the topic)." at bounding box center [58, 173] width 11 height 18
radio input "true"
click at [619, 281] on input "Submit feedback" at bounding box center [576, 289] width 103 height 26
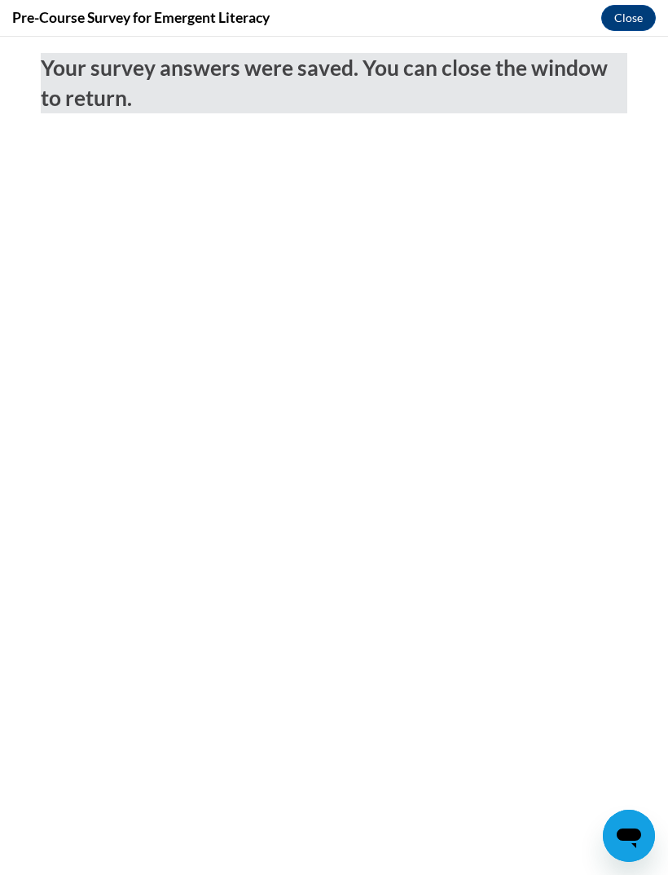
click at [511, 435] on body "Your survey answers were saved. You can close the window to return." at bounding box center [334, 456] width 668 height 838
click at [630, 20] on button "Close" at bounding box center [629, 18] width 55 height 26
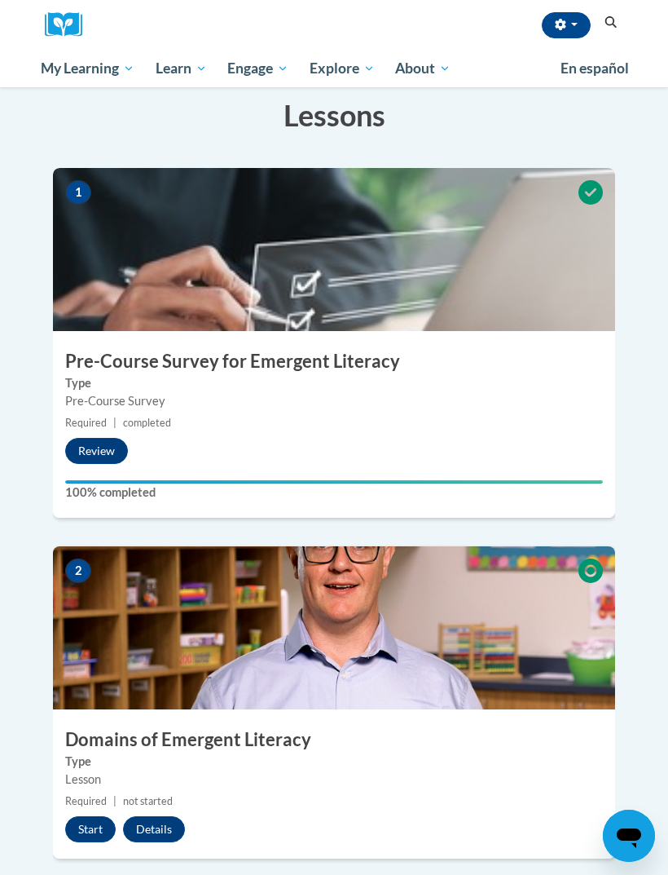
scroll to position [350, 0]
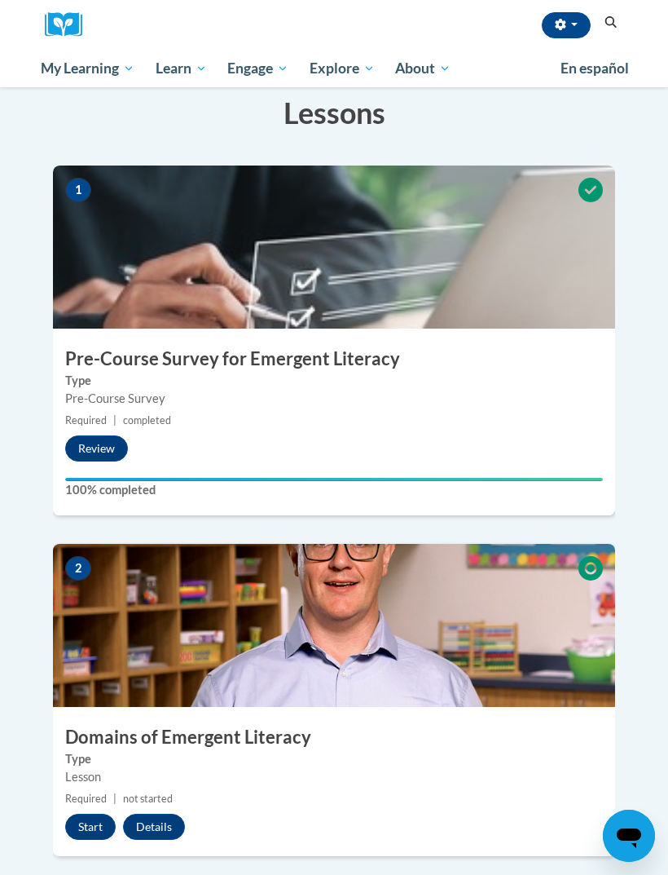
click at [78, 813] on button "Start" at bounding box center [90, 826] width 51 height 26
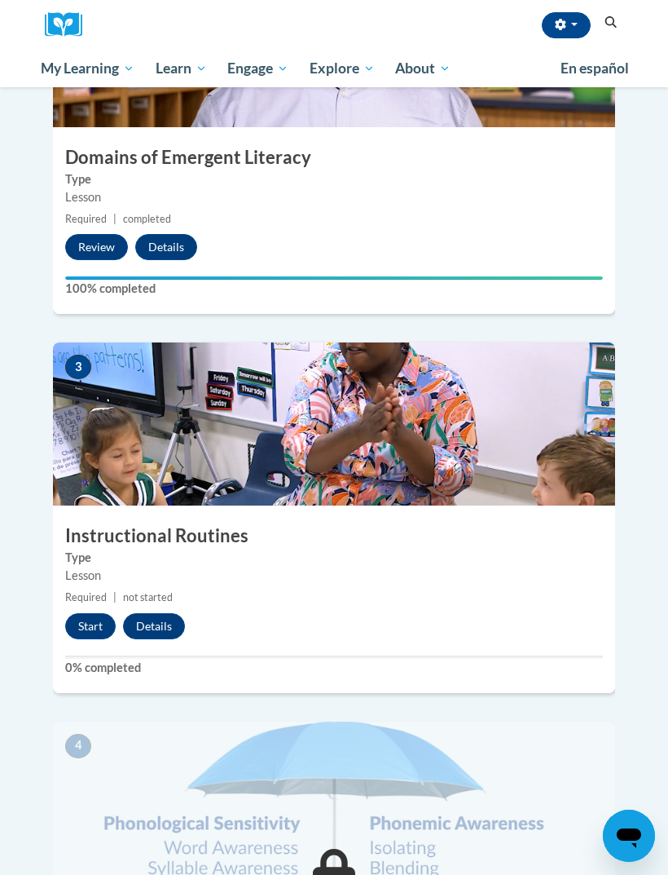
scroll to position [977, 0]
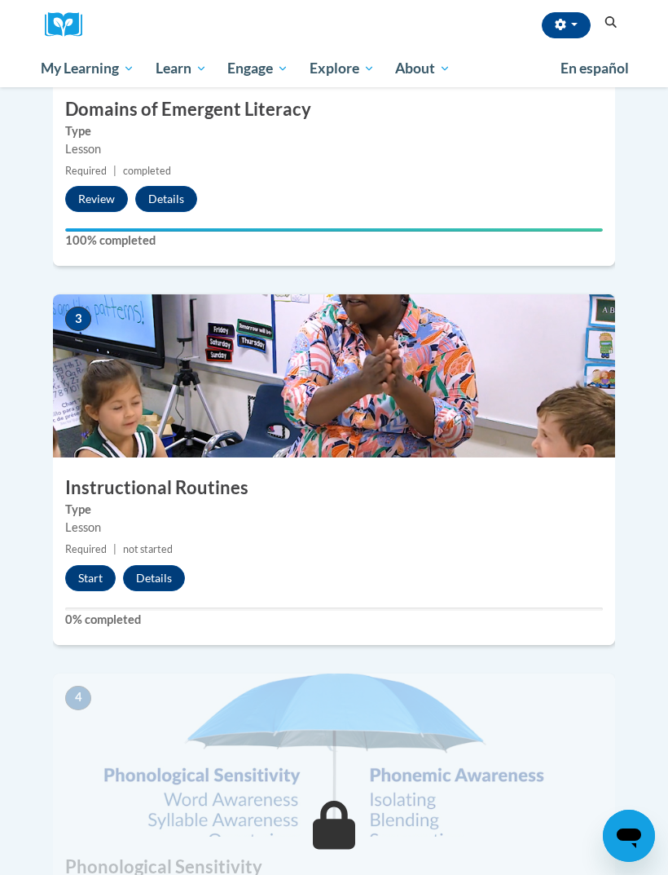
click at [83, 565] on button "Start" at bounding box center [90, 578] width 51 height 26
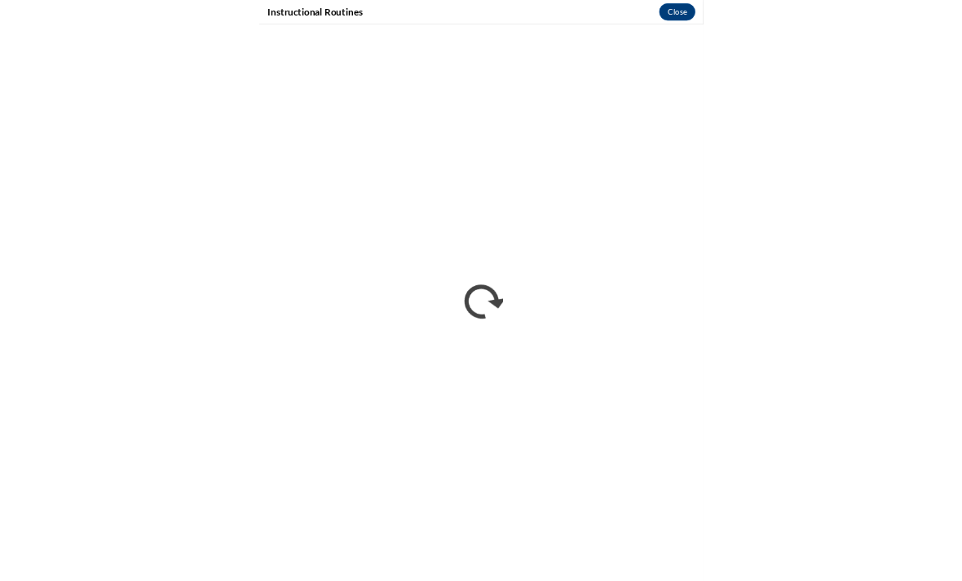
scroll to position [1069, 0]
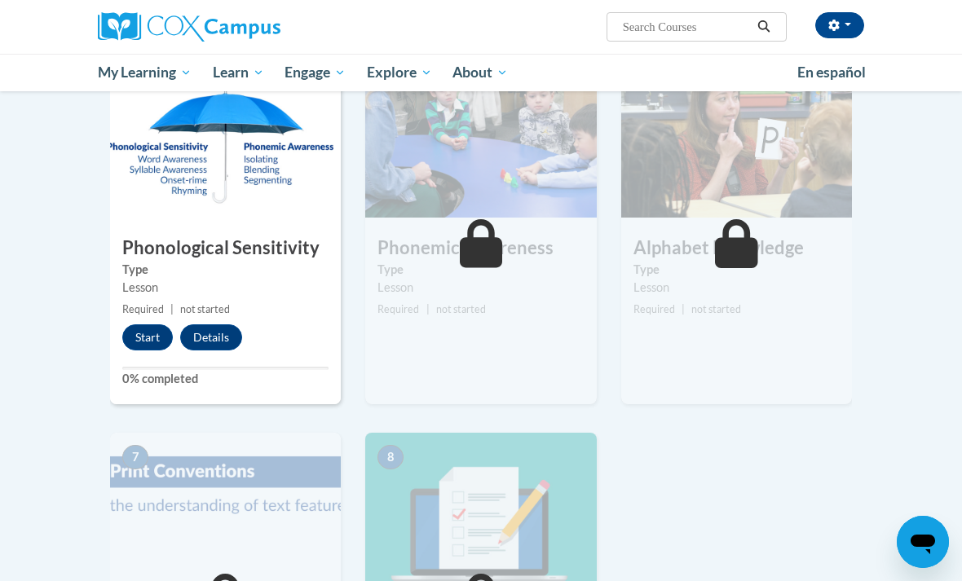
scroll to position [766, 0]
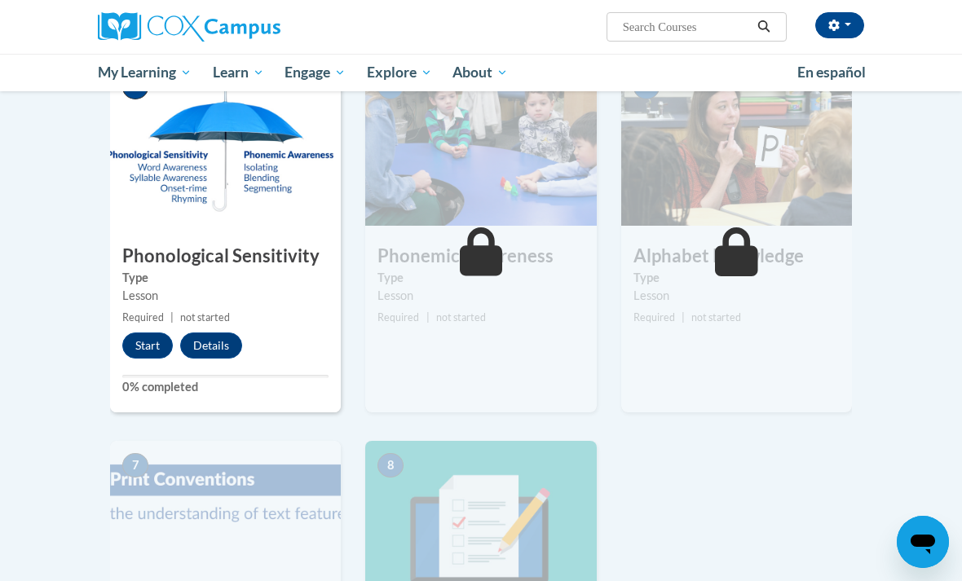
click at [156, 339] on button "Start" at bounding box center [147, 346] width 51 height 26
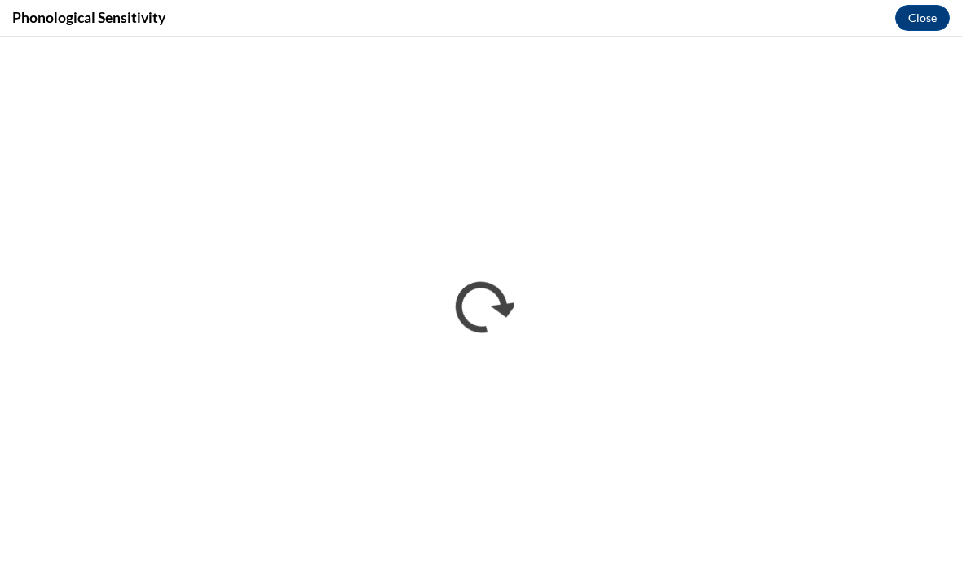
scroll to position [0, 0]
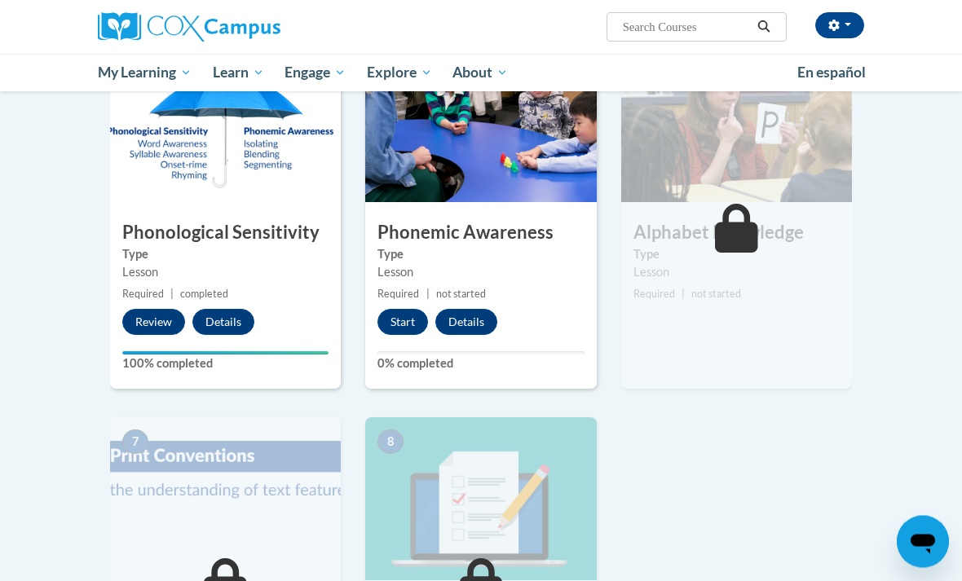
scroll to position [790, 0]
click at [394, 333] on button "Start" at bounding box center [402, 322] width 51 height 26
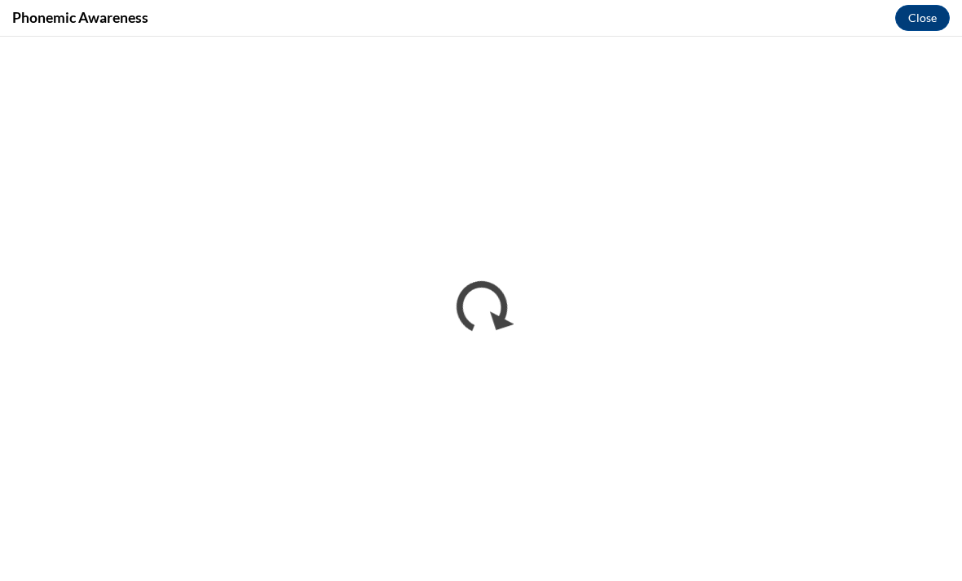
scroll to position [0, 0]
